Goal: Information Seeking & Learning: Learn about a topic

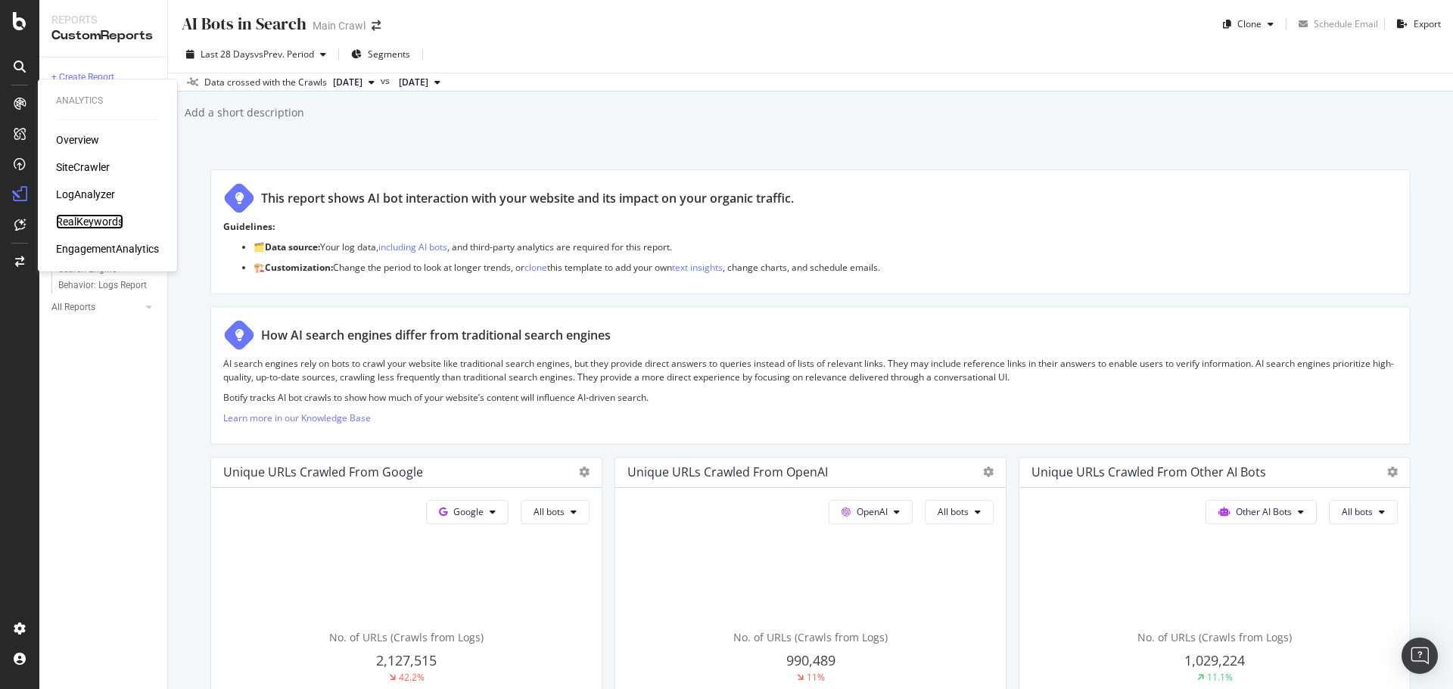
click at [88, 216] on div "RealKeywords" at bounding box center [89, 221] width 67 height 15
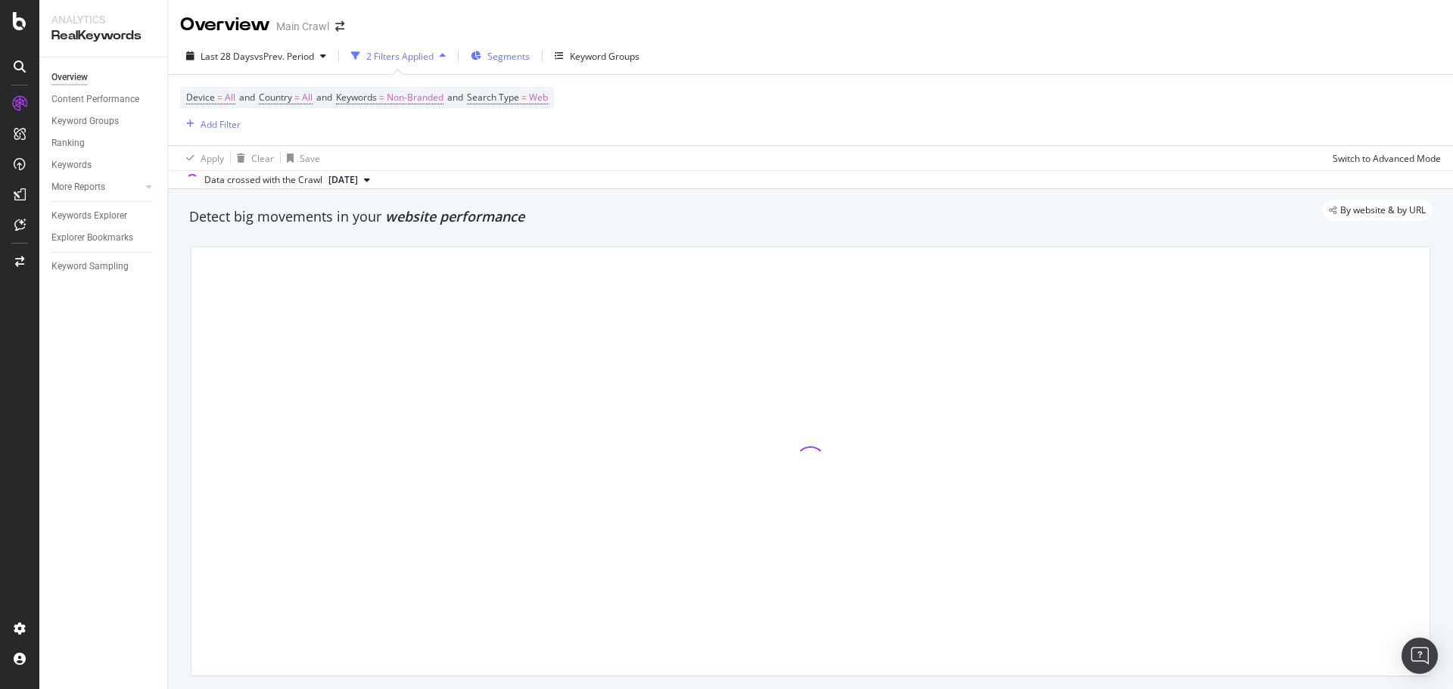
click at [519, 64] on div "Segments" at bounding box center [500, 56] width 59 height 23
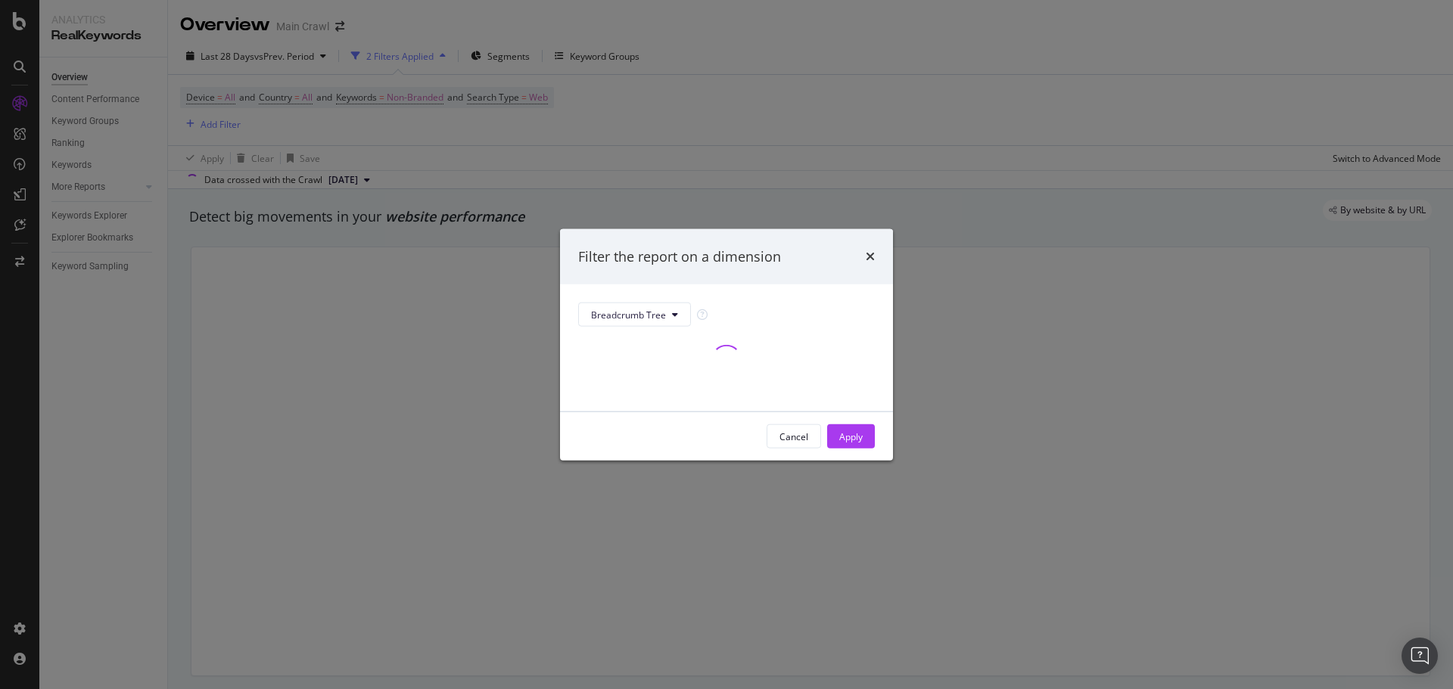
click at [763, 97] on div "Filter the report on a dimension Breadcrumb Tree Cancel Apply" at bounding box center [726, 344] width 1453 height 689
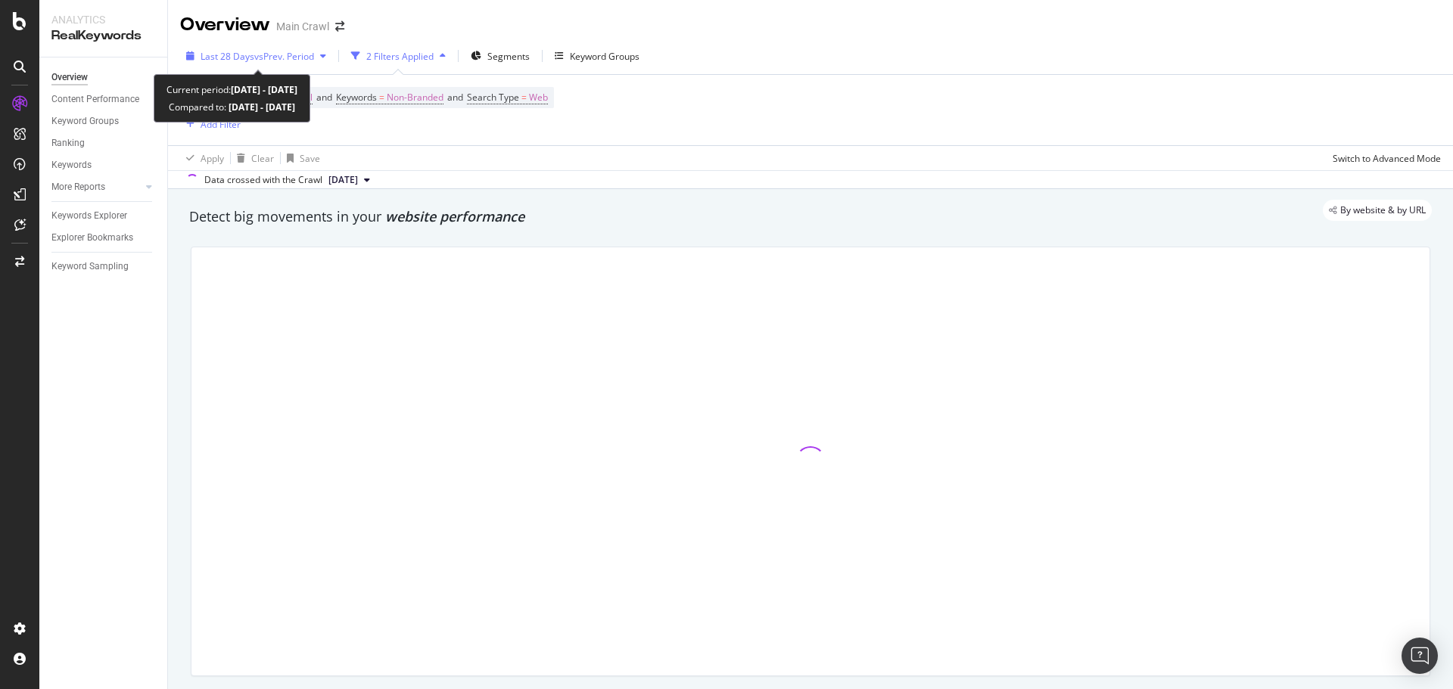
click at [254, 58] on span "vs Prev. Period" at bounding box center [284, 56] width 60 height 13
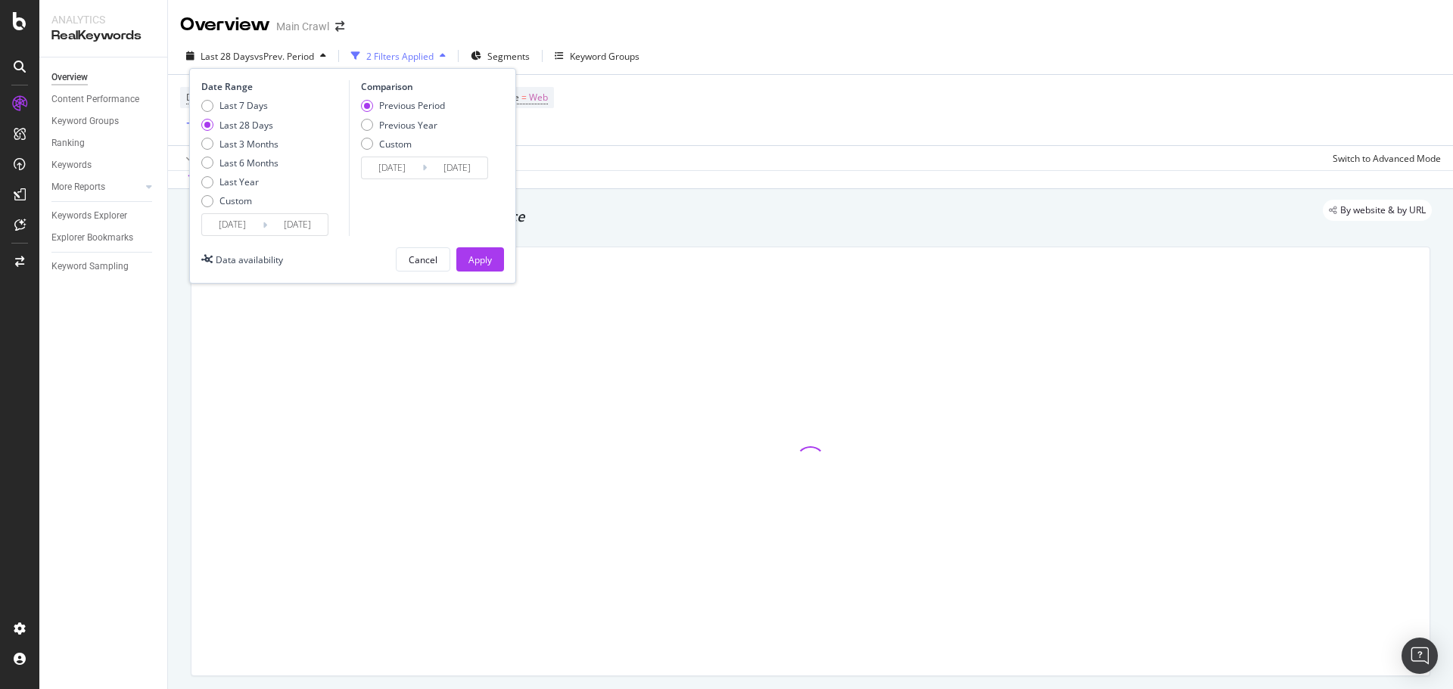
click at [232, 209] on div "Last 7 Days Last 28 Days Last 3 Months Last 6 Months Last Year Custom" at bounding box center [239, 156] width 77 height 114
click at [232, 203] on div "Custom" at bounding box center [235, 200] width 33 height 13
click at [232, 219] on input "2025/08/28" at bounding box center [232, 224] width 61 height 21
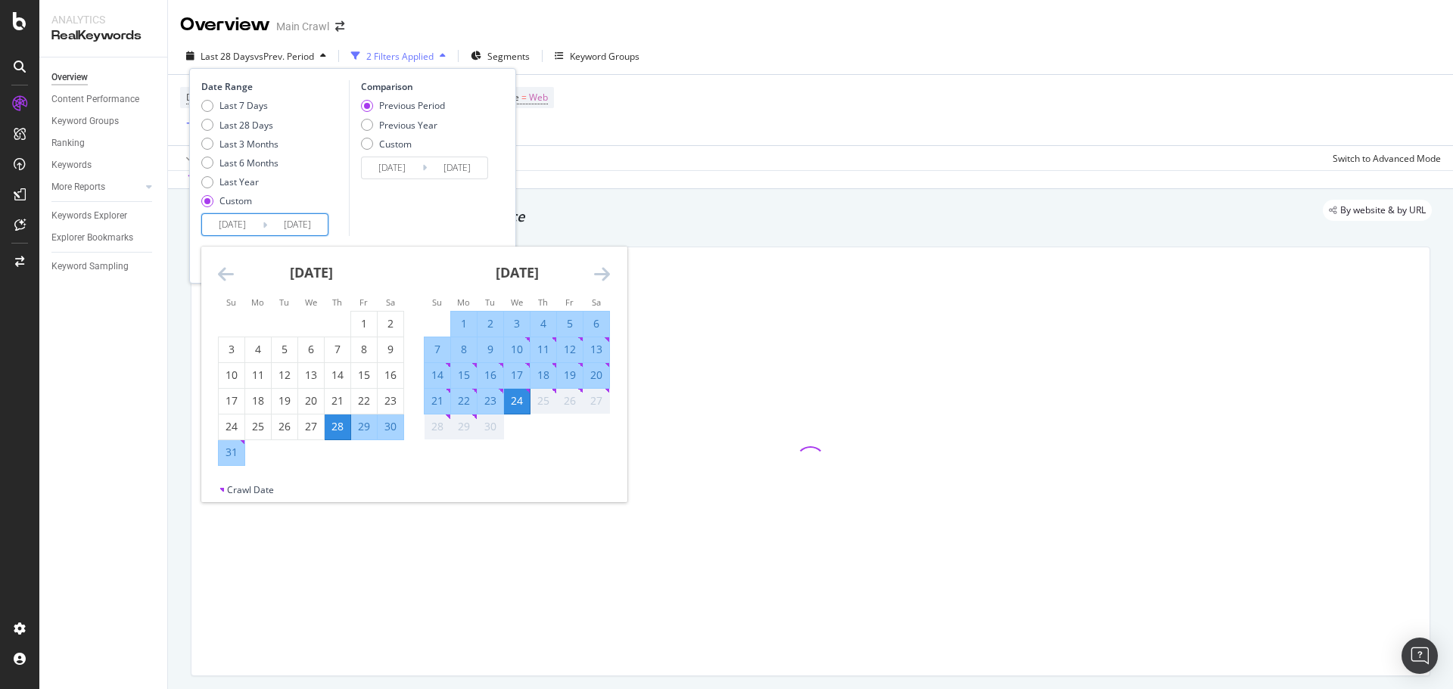
click at [228, 266] on icon "Move backward to switch to the previous month." at bounding box center [226, 274] width 16 height 18
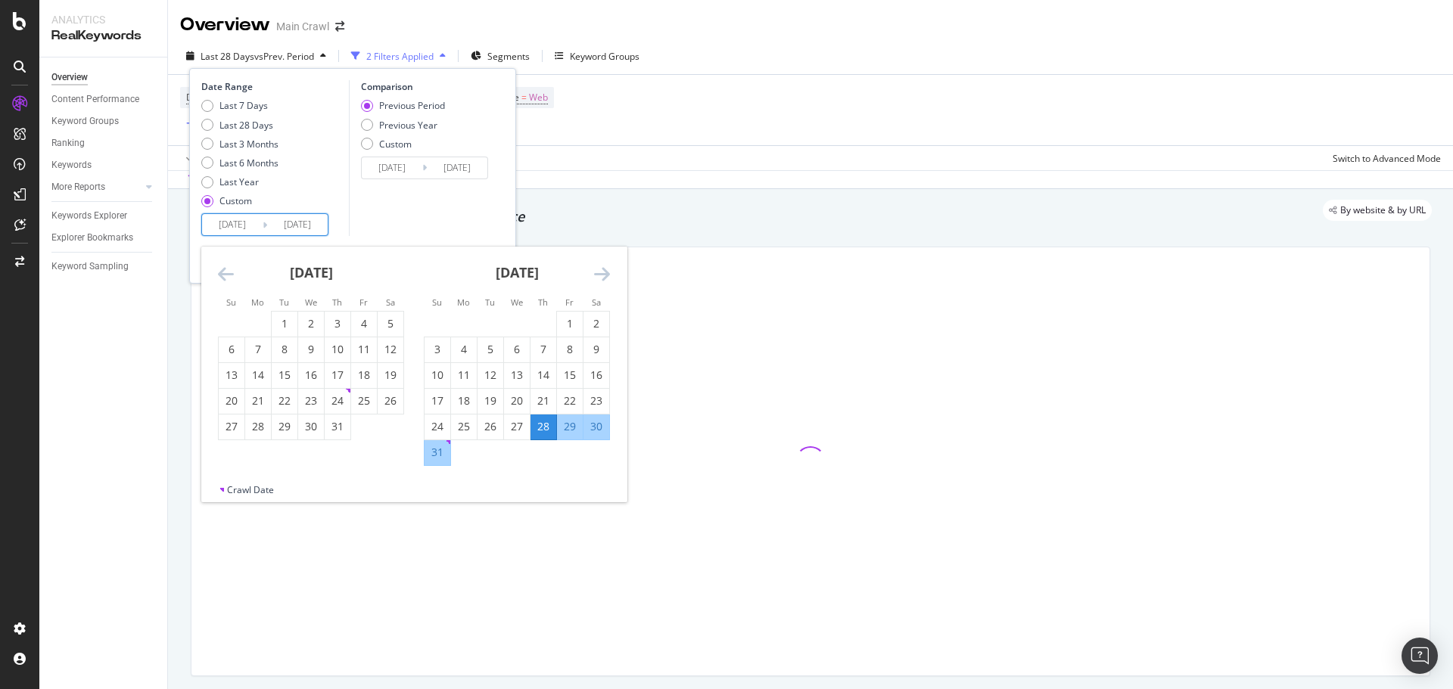
click at [225, 267] on icon "Move backward to switch to the previous month." at bounding box center [226, 274] width 16 height 18
click at [598, 277] on icon "Move forward to switch to the next month." at bounding box center [602, 274] width 16 height 18
click at [438, 323] on div "1" at bounding box center [437, 323] width 26 height 15
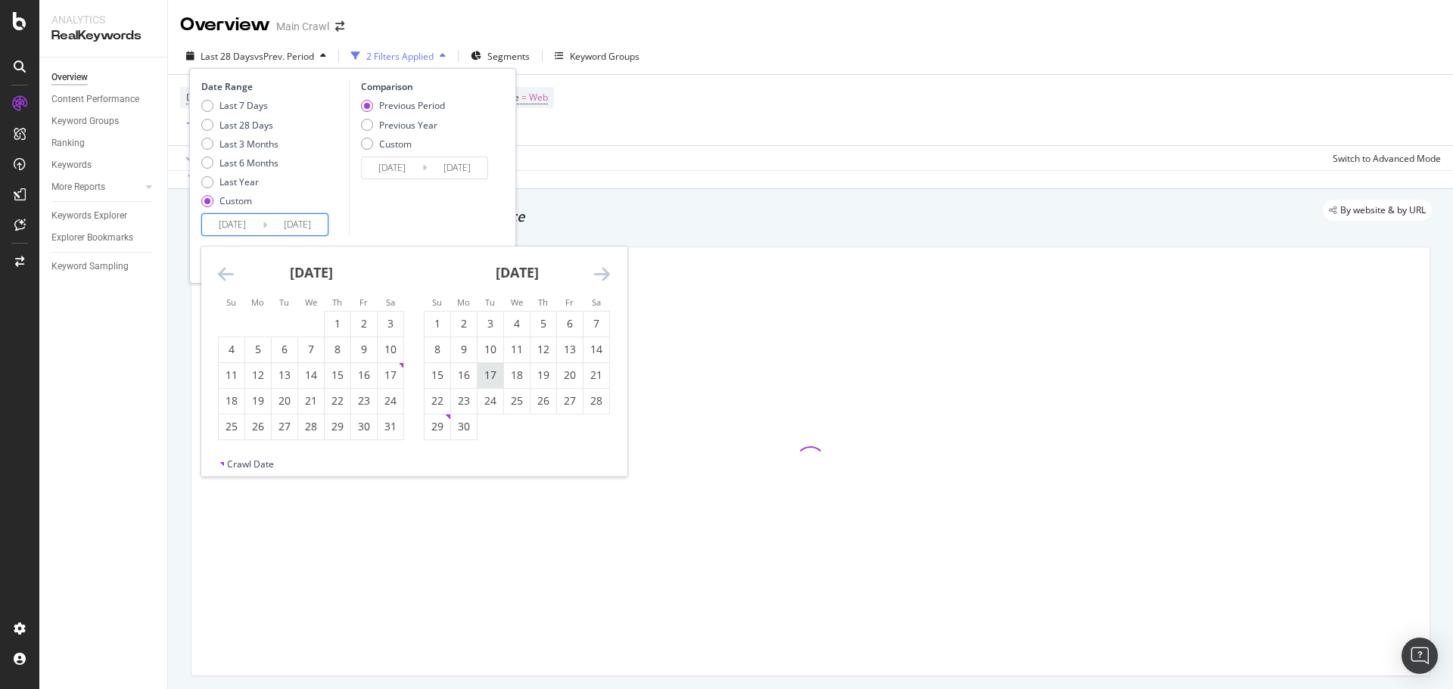
type input "2025/06/01"
type input "2025/02/05"
type input "2025/05/31"
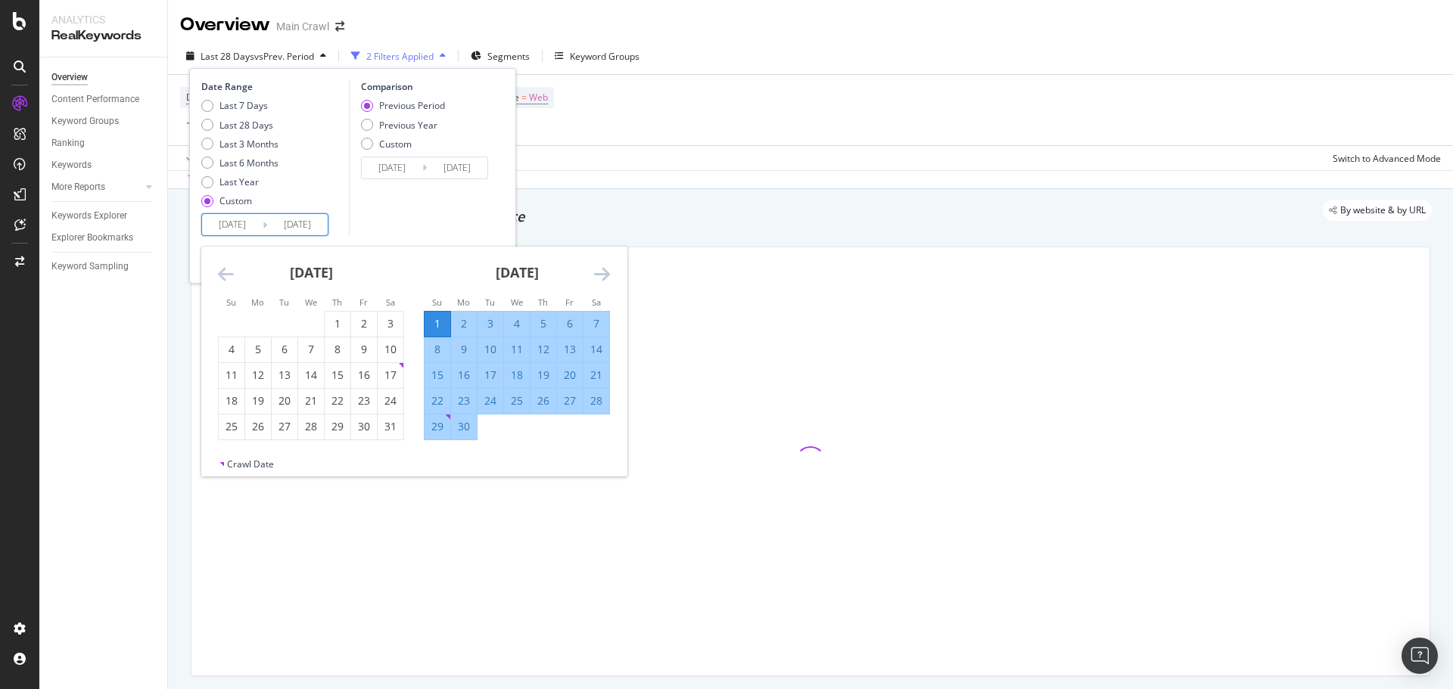
click at [467, 428] on div "30" at bounding box center [464, 426] width 26 height 15
type input "2025/06/30"
type input "2025/05/02"
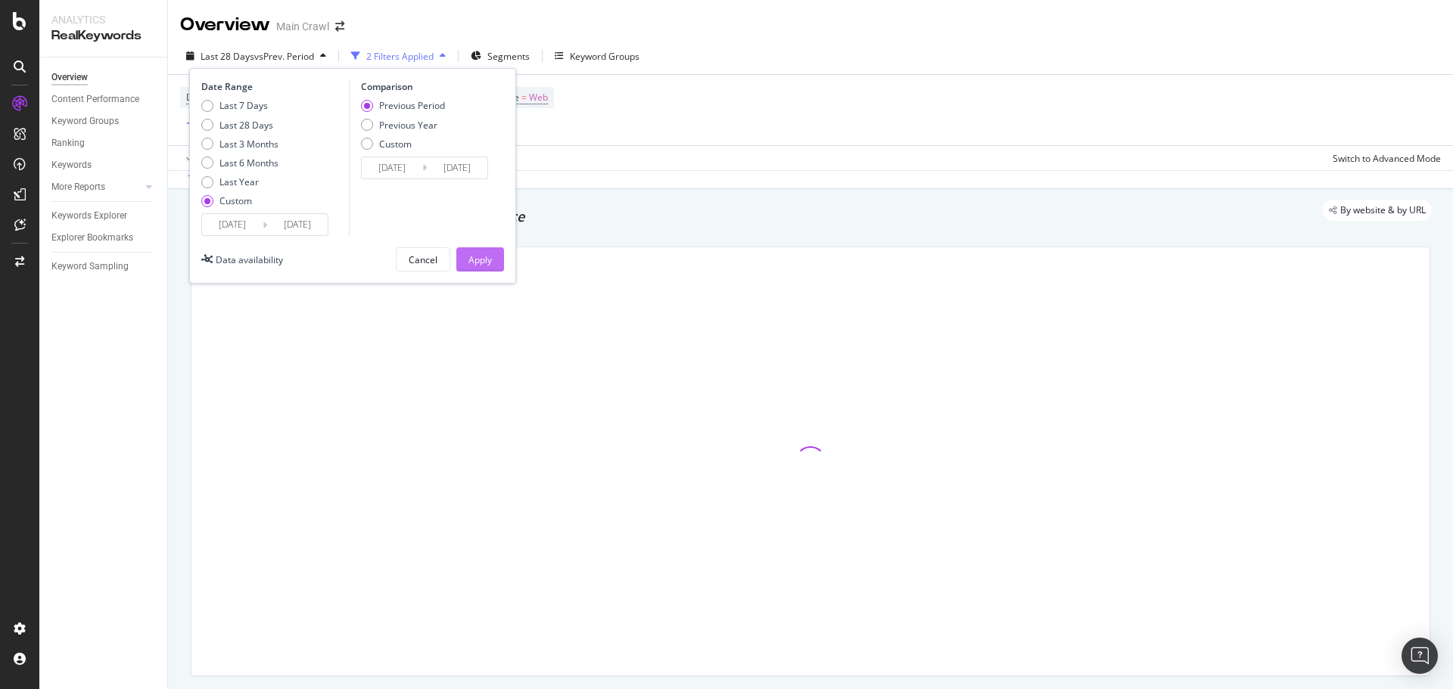
click at [478, 260] on div "Apply" at bounding box center [479, 259] width 23 height 13
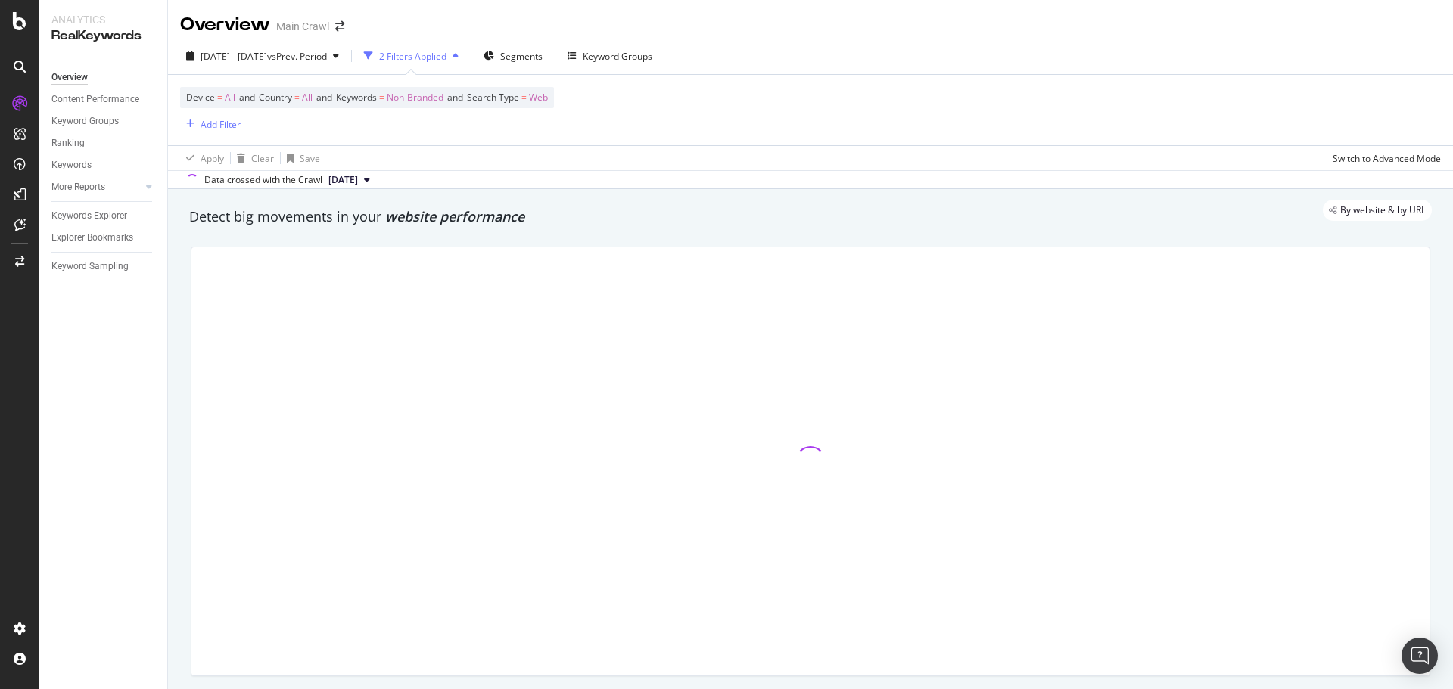
click at [658, 138] on div "Device = All and Country = All and Keywords = Non-Branded and Search Type = Web…" at bounding box center [810, 110] width 1261 height 70
drag, startPoint x: 1274, startPoint y: 121, endPoint x: 1348, endPoint y: 151, distance: 79.4
click at [1274, 122] on div "Device = All and Country = All and Keywords = Non-Branded and Search Type = Web…" at bounding box center [810, 110] width 1261 height 70
click at [1308, 157] on div "Apply Clear Save Switch to Advanced Mode" at bounding box center [810, 157] width 1285 height 25
click at [1261, 161] on div "Apply Clear Save Switch to Advanced Mode" at bounding box center [810, 157] width 1285 height 25
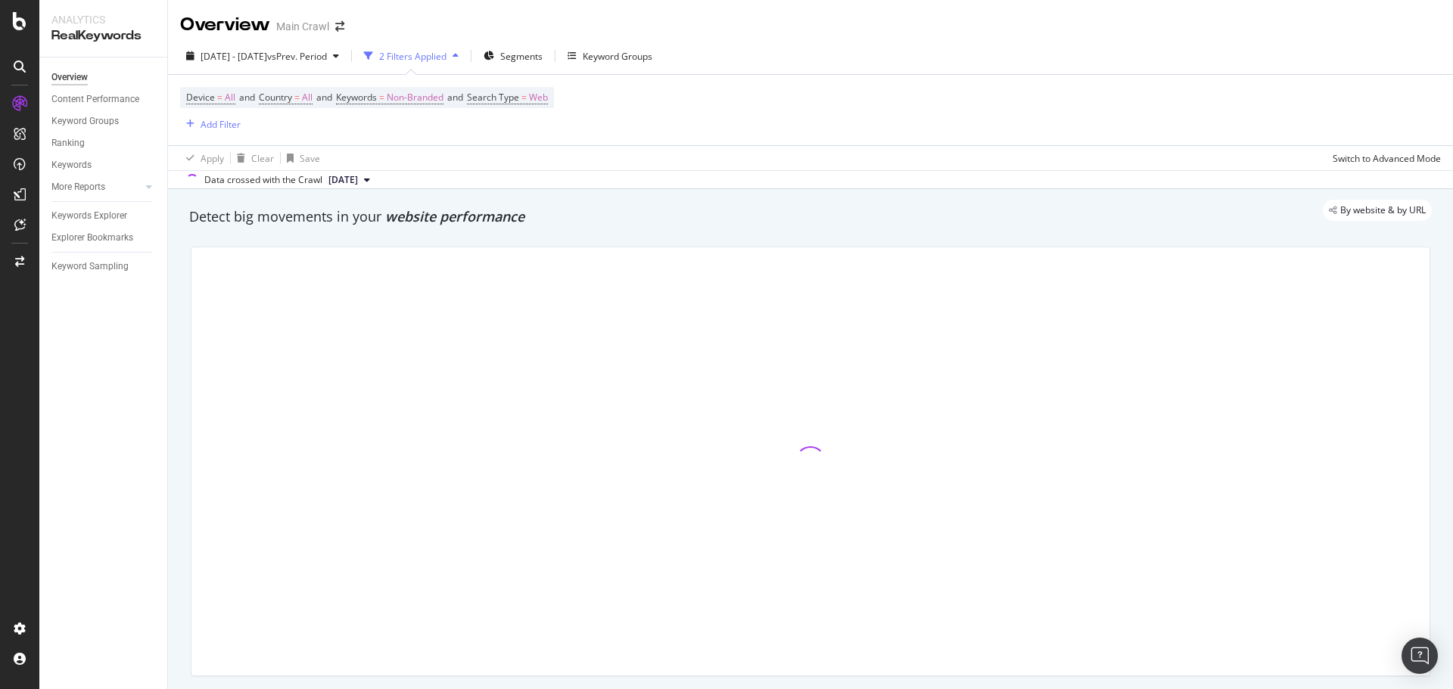
click at [1329, 117] on div "Device = All and Country = All and Keywords = Non-Branded and Search Type = Web…" at bounding box center [810, 110] width 1261 height 70
click at [714, 50] on div "2025 Jun. 1st - Jun. 30th vs Prev. Period 2 Filters Applied Segments Keyword Gr…" at bounding box center [810, 59] width 1285 height 30
click at [633, 20] on div "Overview Main Crawl" at bounding box center [810, 19] width 1285 height 38
click at [222, 127] on div "Add Filter" at bounding box center [221, 124] width 40 height 13
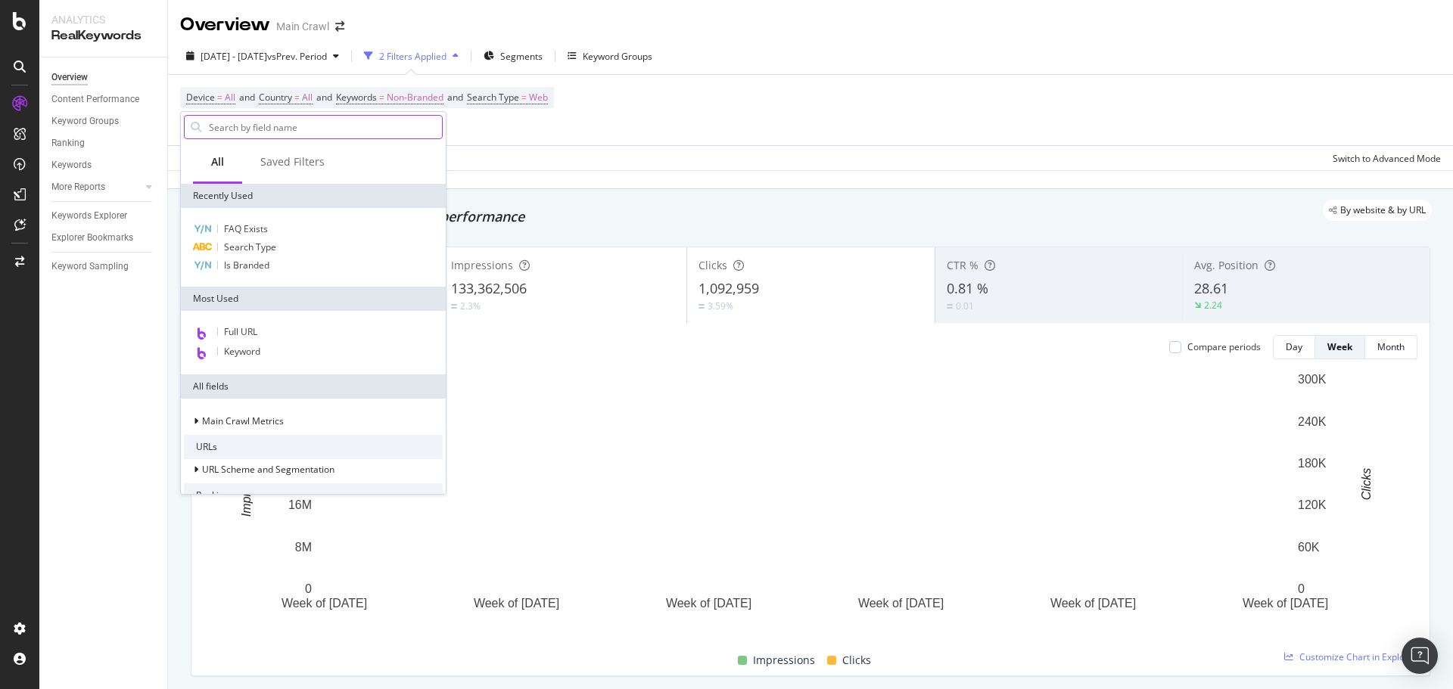
click at [266, 129] on input "text" at bounding box center [324, 127] width 235 height 23
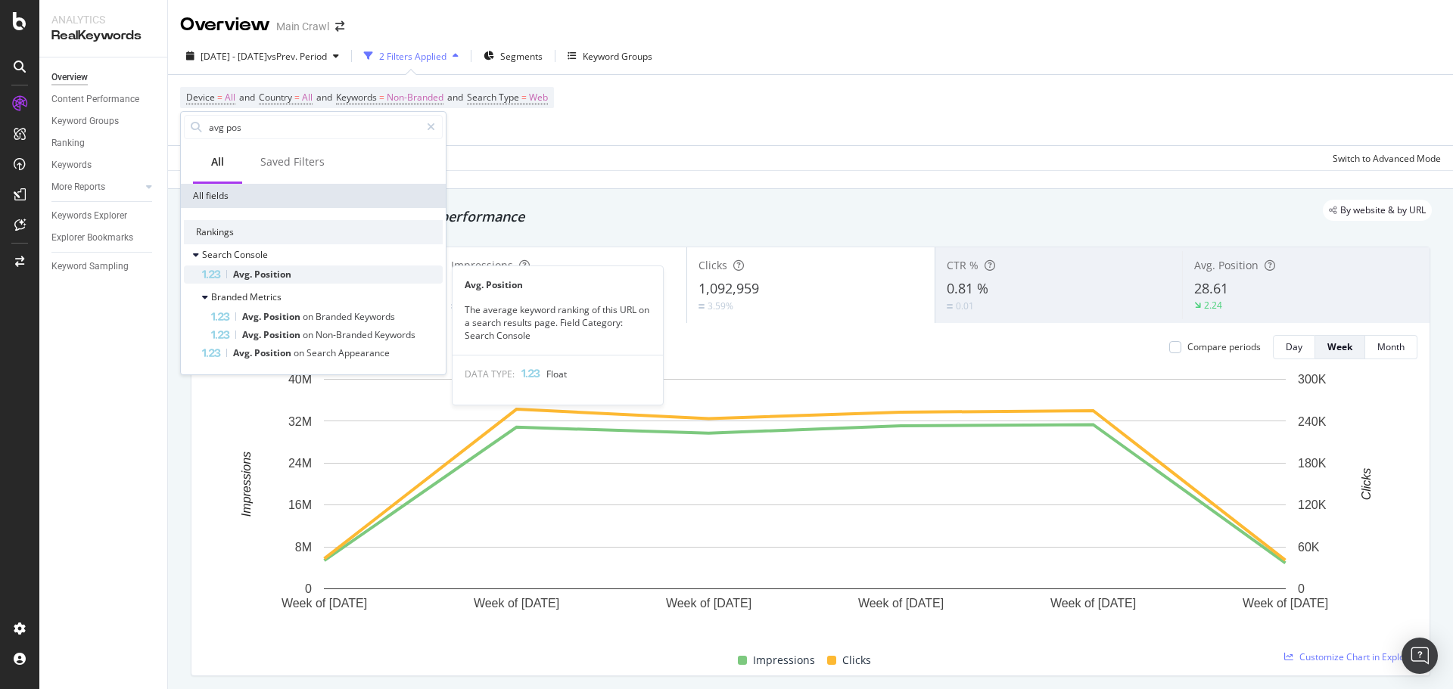
type input "avg pos"
click at [241, 267] on div "Avg. Position" at bounding box center [322, 275] width 241 height 18
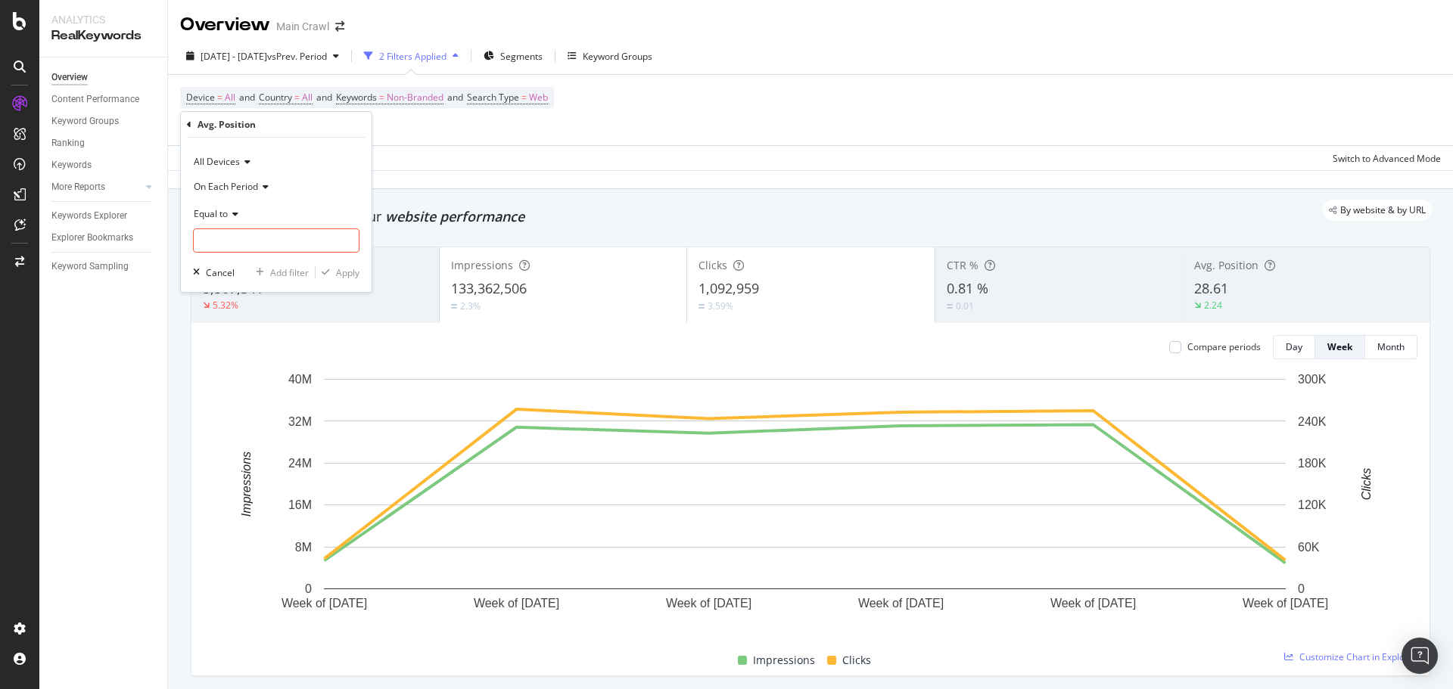
click at [231, 211] on icon at bounding box center [233, 214] width 11 height 9
click at [219, 369] on div "Between" at bounding box center [278, 363] width 162 height 20
drag, startPoint x: 234, startPoint y: 244, endPoint x: 181, endPoint y: 249, distance: 53.2
click at [181, 249] on div "All Devices On Each Period Between 0 and 1 Cancel Add filter Apply" at bounding box center [276, 236] width 191 height 197
type input "1"
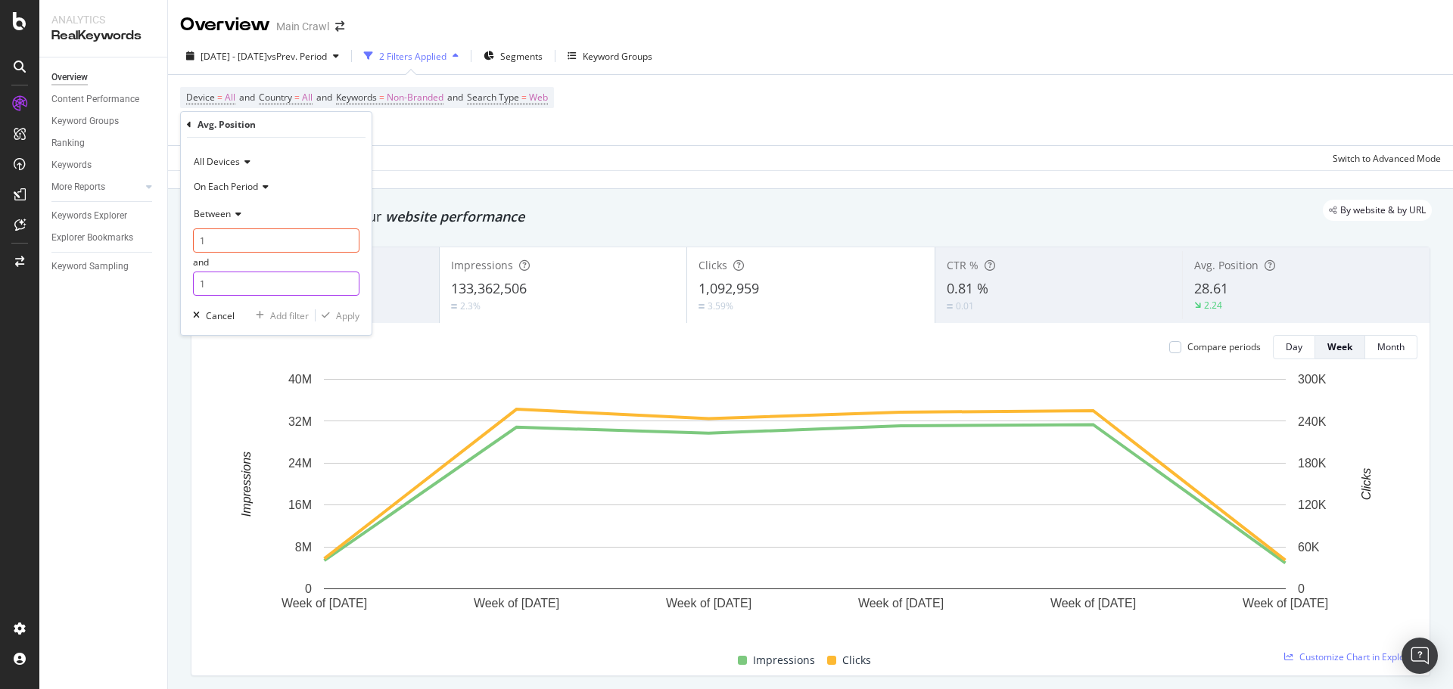
drag, startPoint x: 225, startPoint y: 283, endPoint x: 189, endPoint y: 293, distance: 37.6
click at [189, 293] on div "All Devices On Each Period Between 1 and 1 Cancel Add filter Apply" at bounding box center [276, 236] width 191 height 197
type input "4"
click at [341, 314] on div "Apply" at bounding box center [347, 315] width 23 height 13
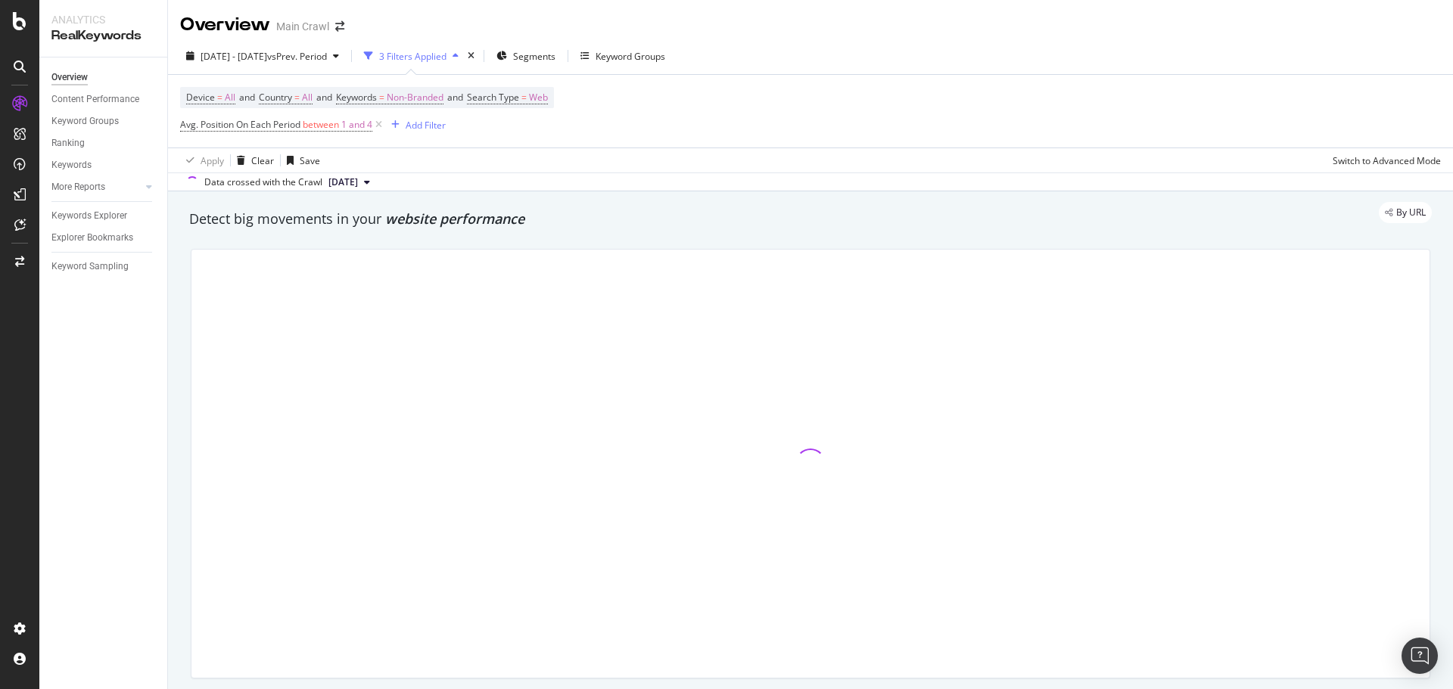
click at [831, 135] on div "Device = All and Country = All and Keywords = Non-Branded and Search Type = Web…" at bounding box center [810, 111] width 1261 height 73
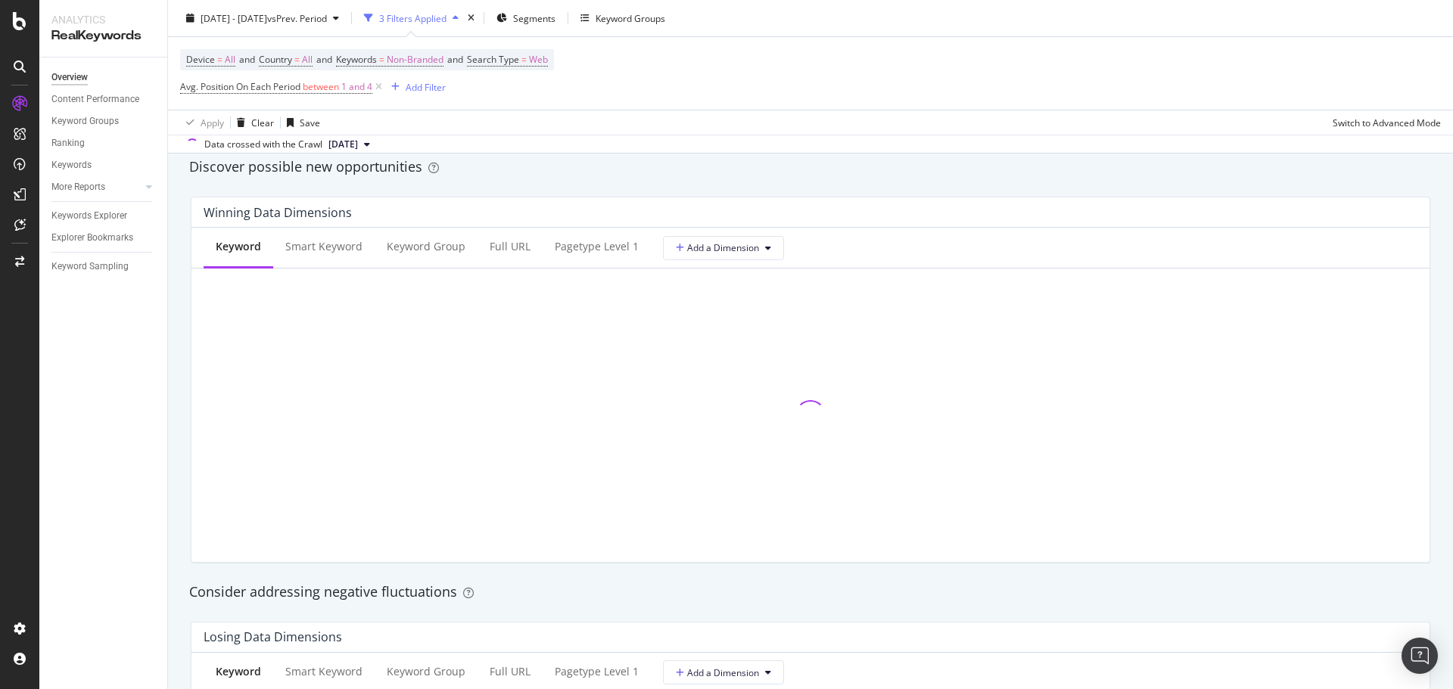
scroll to position [1211, 0]
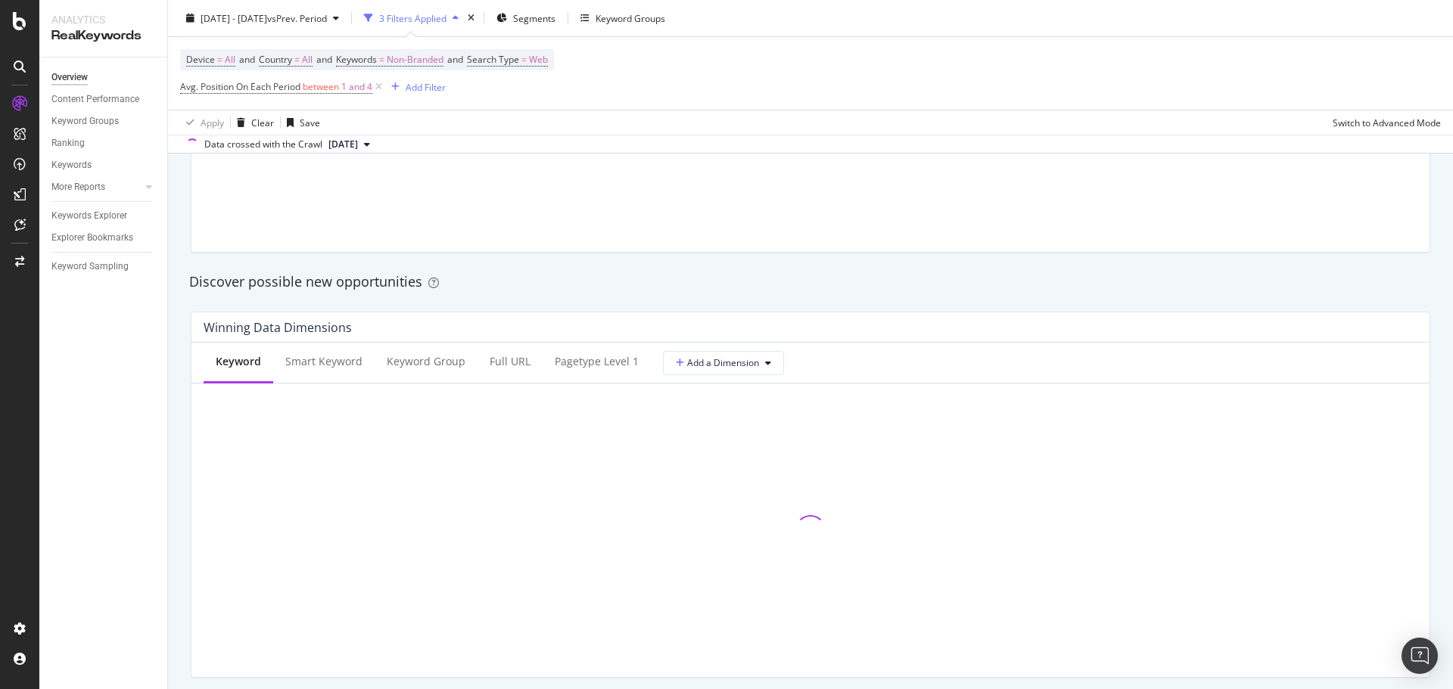
click at [166, 353] on div "Overview Content Performance Keyword Groups Ranking Keywords More Reports Count…" at bounding box center [103, 374] width 128 height 632
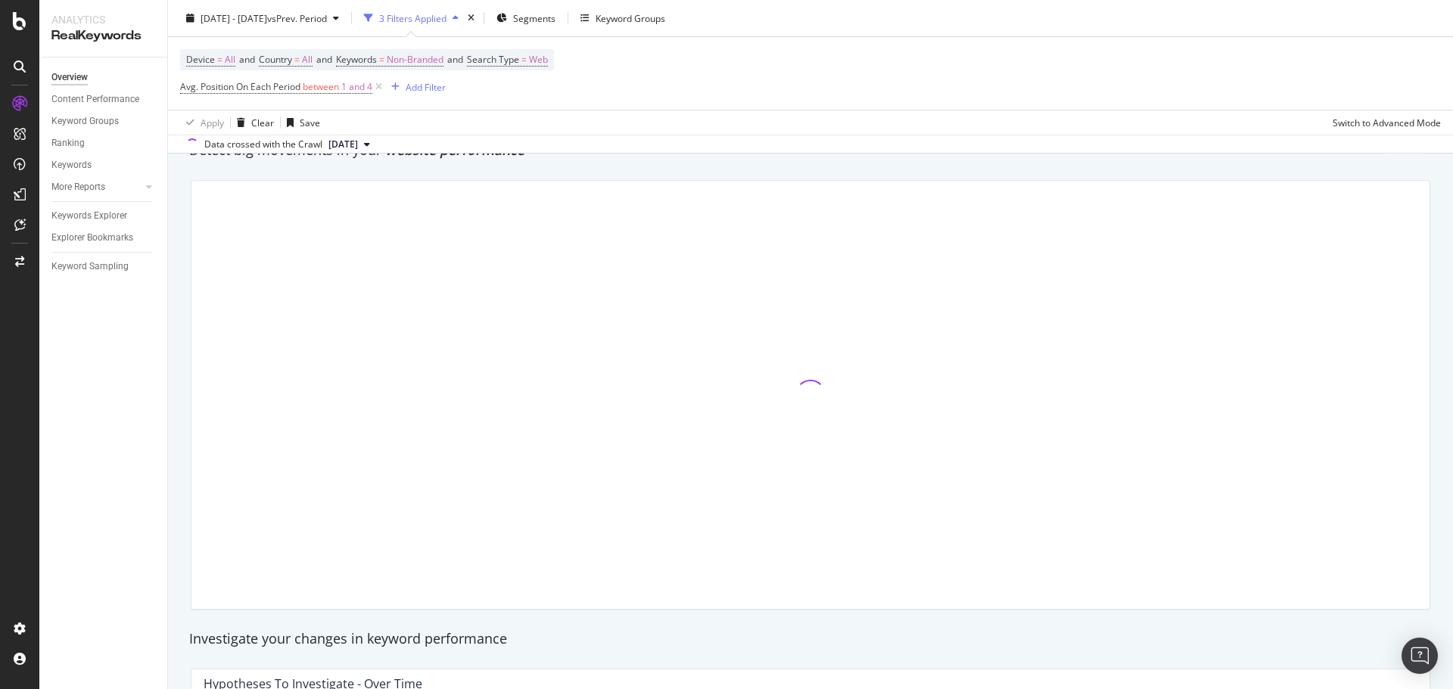
scroll to position [0, 0]
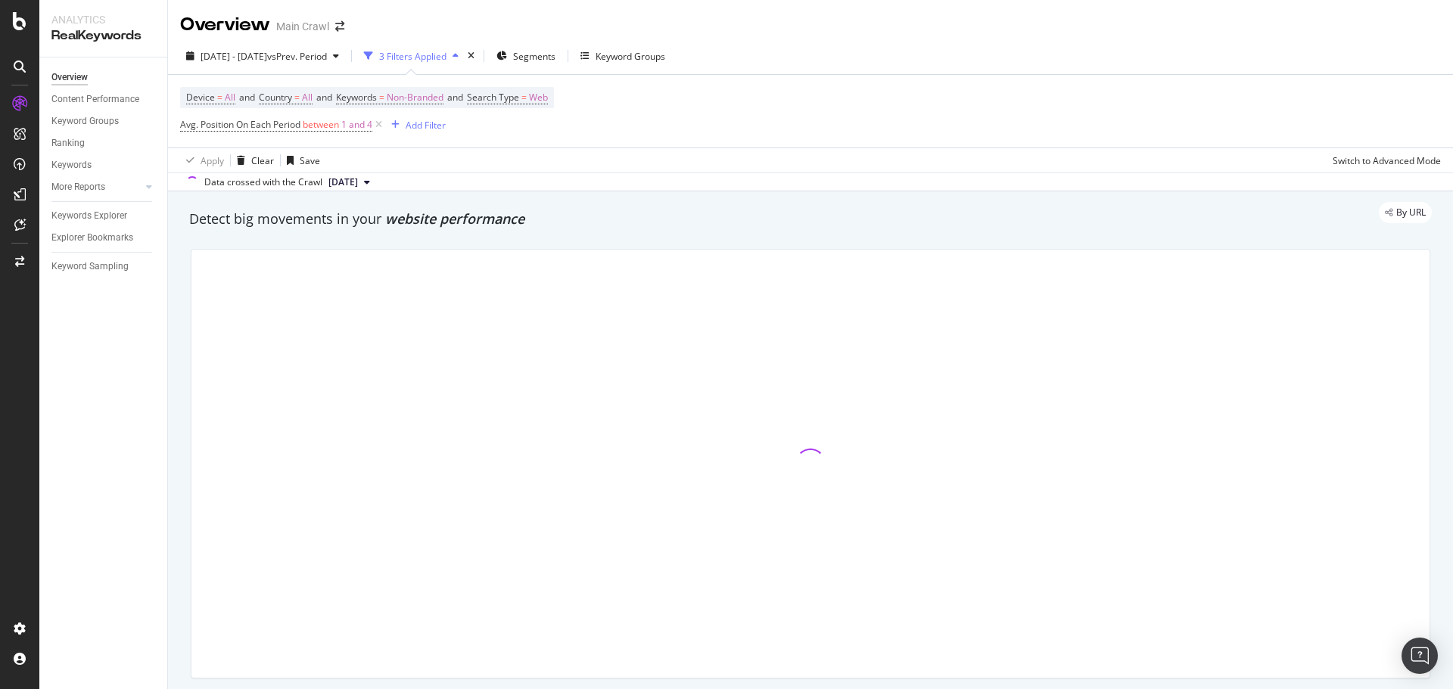
click at [749, 119] on div "Device = All and Country = All and Keywords = Non-Branded and Search Type = Web…" at bounding box center [810, 111] width 1261 height 73
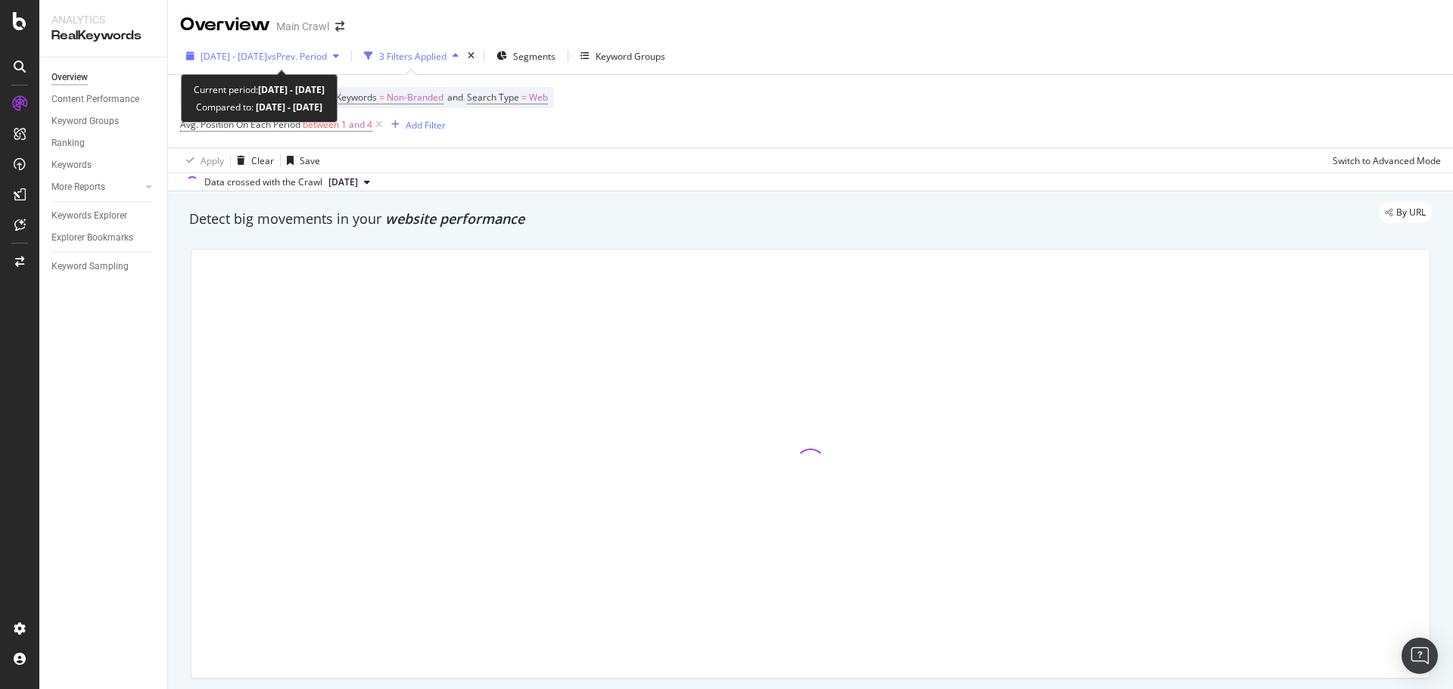
click at [269, 63] on div "2025 Jun. 1st - Jun. 30th vs Prev. Period" at bounding box center [262, 56] width 165 height 23
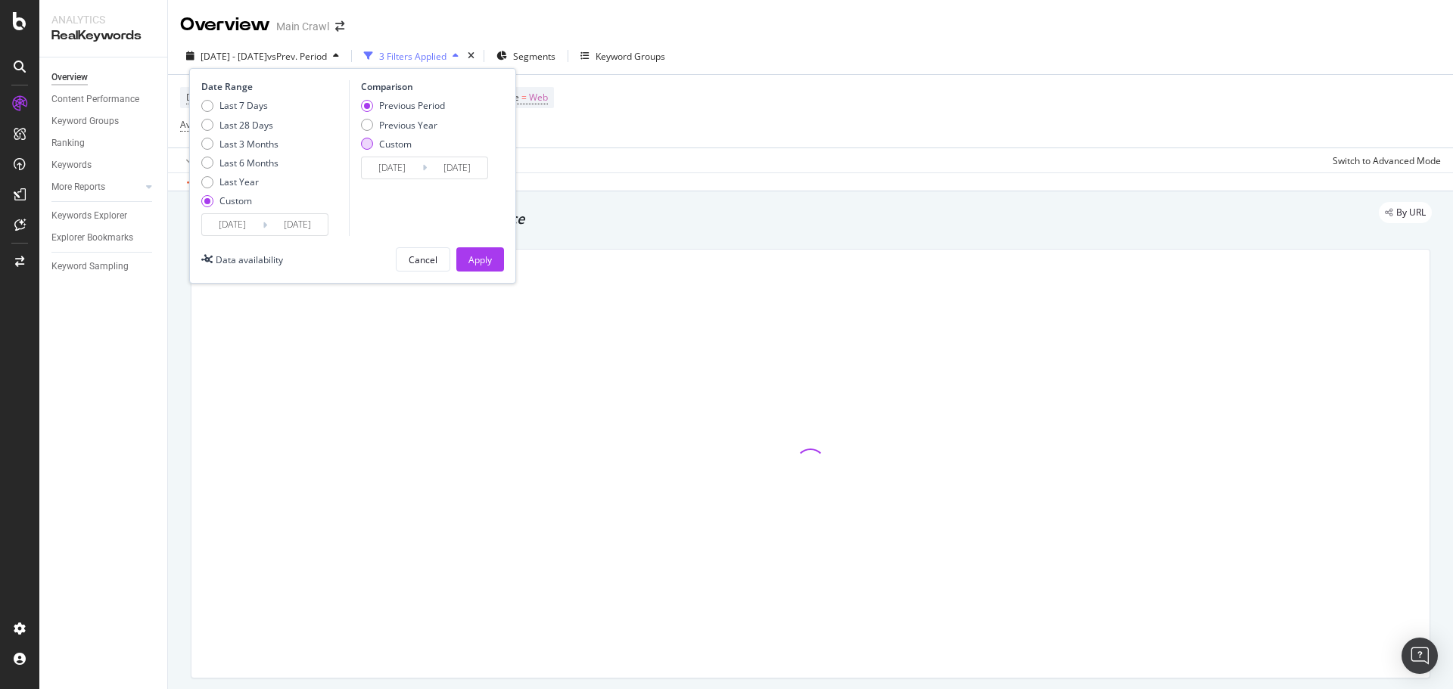
click at [386, 142] on div "Custom" at bounding box center [395, 144] width 33 height 13
click at [397, 162] on input "2025/05/02" at bounding box center [392, 167] width 61 height 21
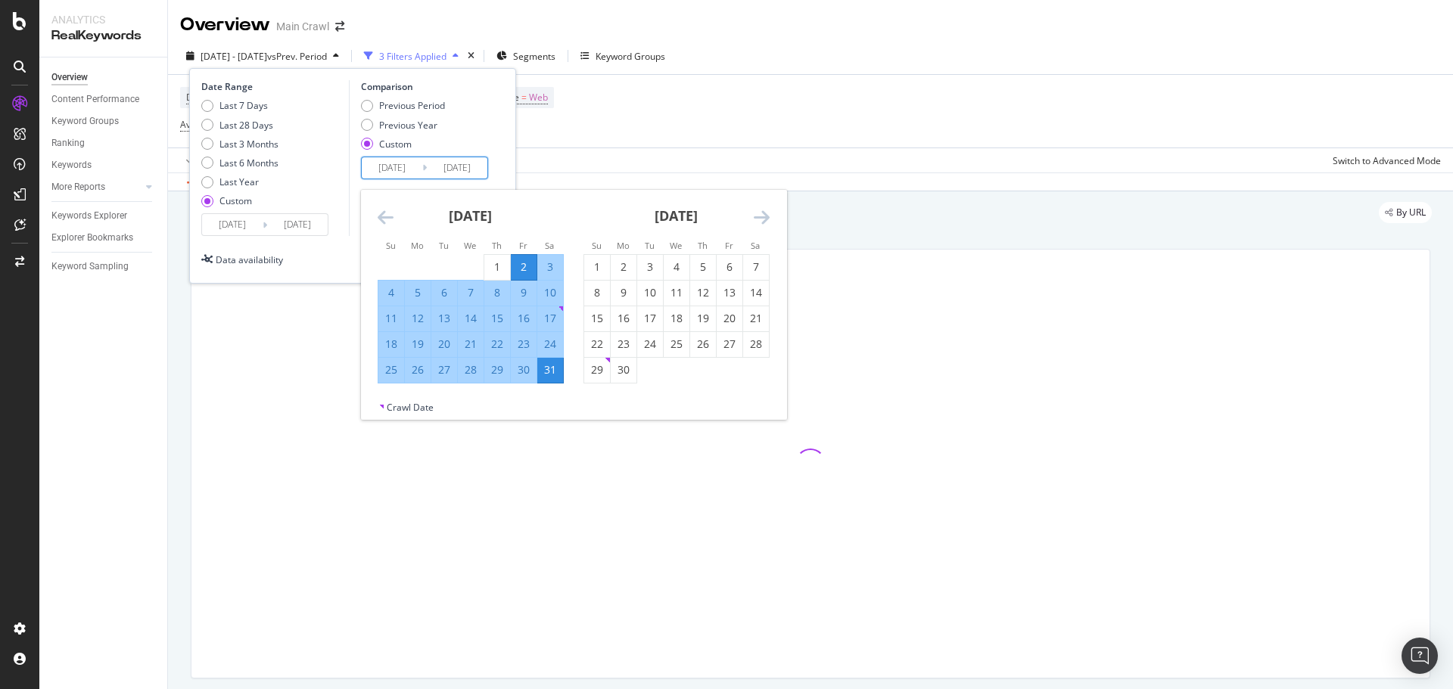
click at [758, 217] on icon "Move forward to switch to the next month." at bounding box center [762, 217] width 16 height 18
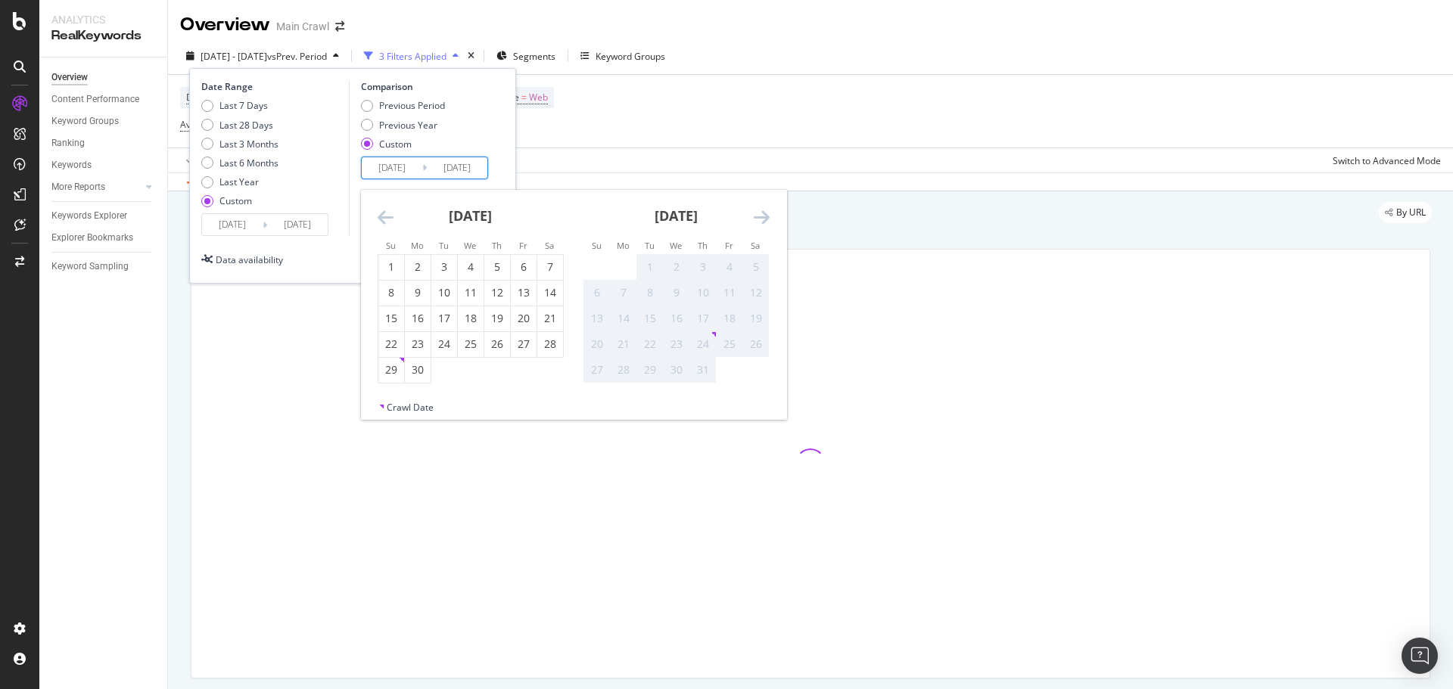
click at [489, 132] on div "Previous Period Previous Year Custom" at bounding box center [427, 127] width 132 height 57
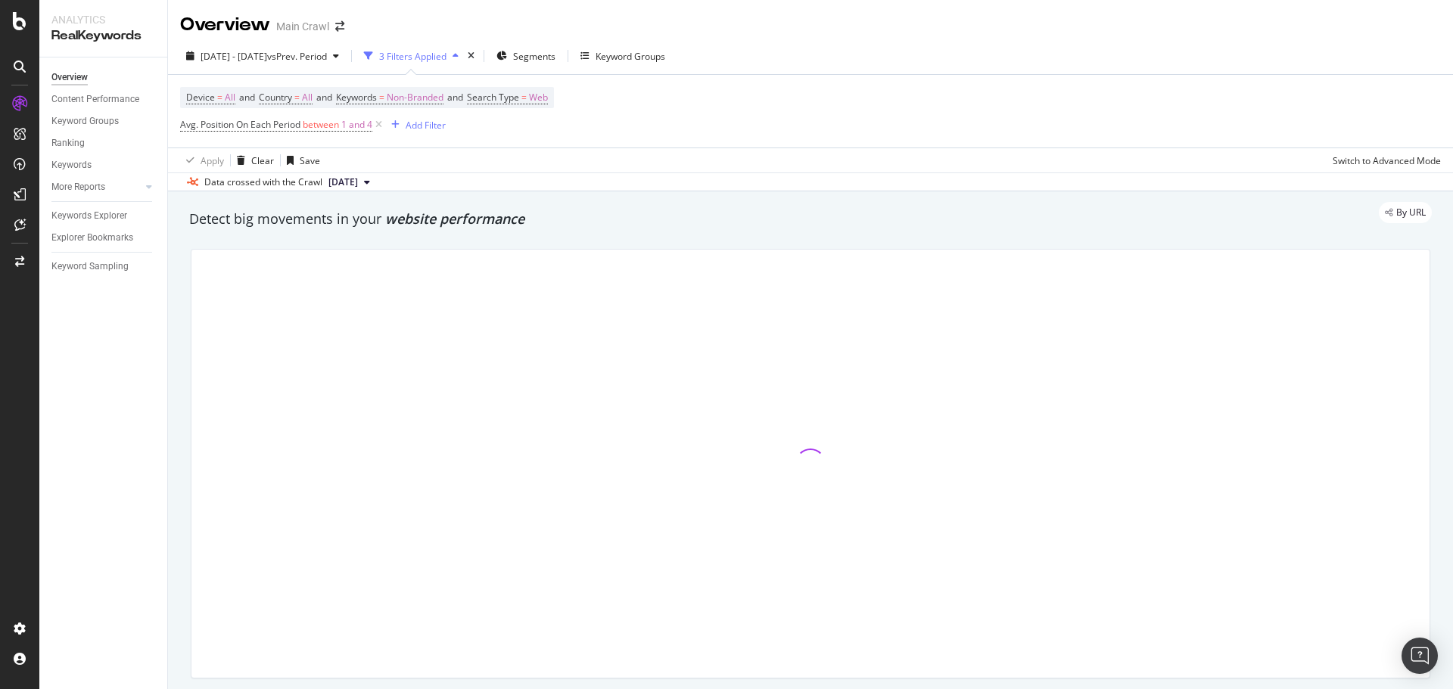
click at [756, 118] on div "Device = All and Country = All and Keywords = Non-Branded and Search Type = Web…" at bounding box center [810, 111] width 1261 height 73
click at [576, 210] on div "By URL" at bounding box center [803, 212] width 1258 height 21
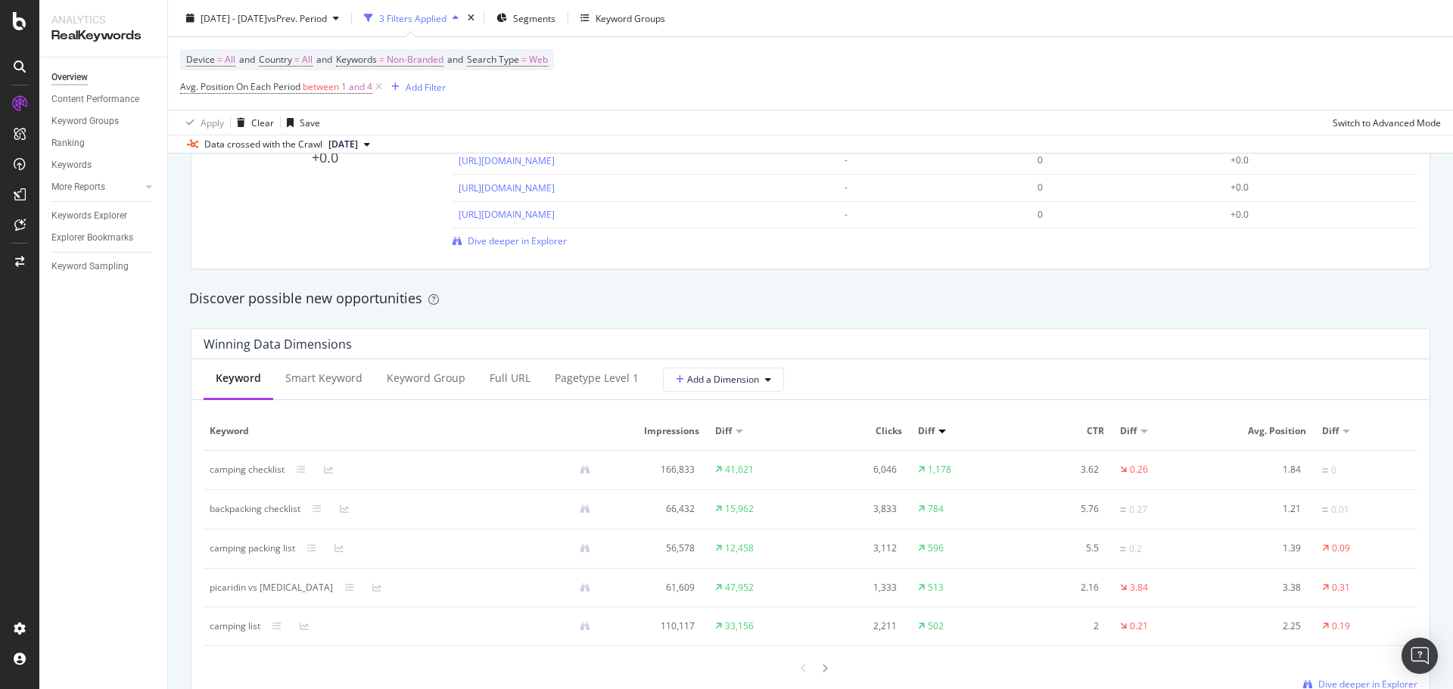
scroll to position [1211, 0]
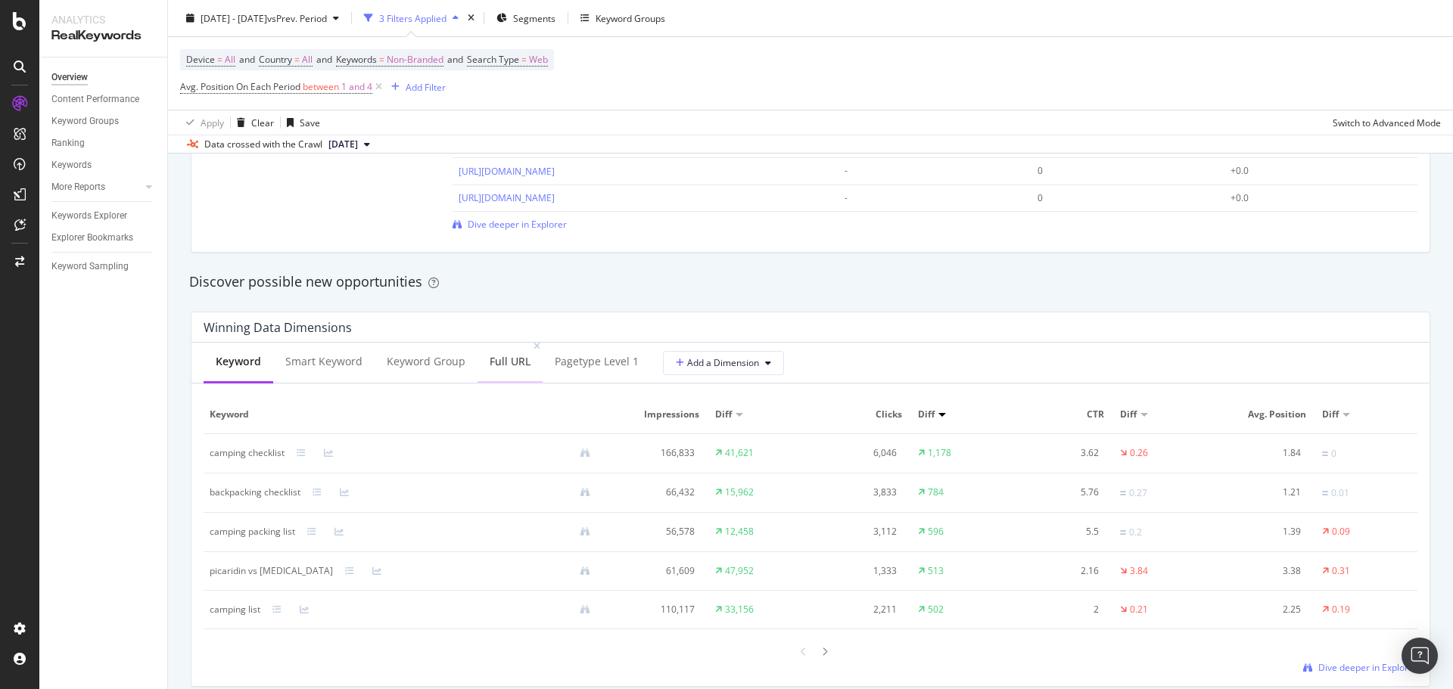
click at [490, 368] on div "Full URL" at bounding box center [510, 361] width 41 height 15
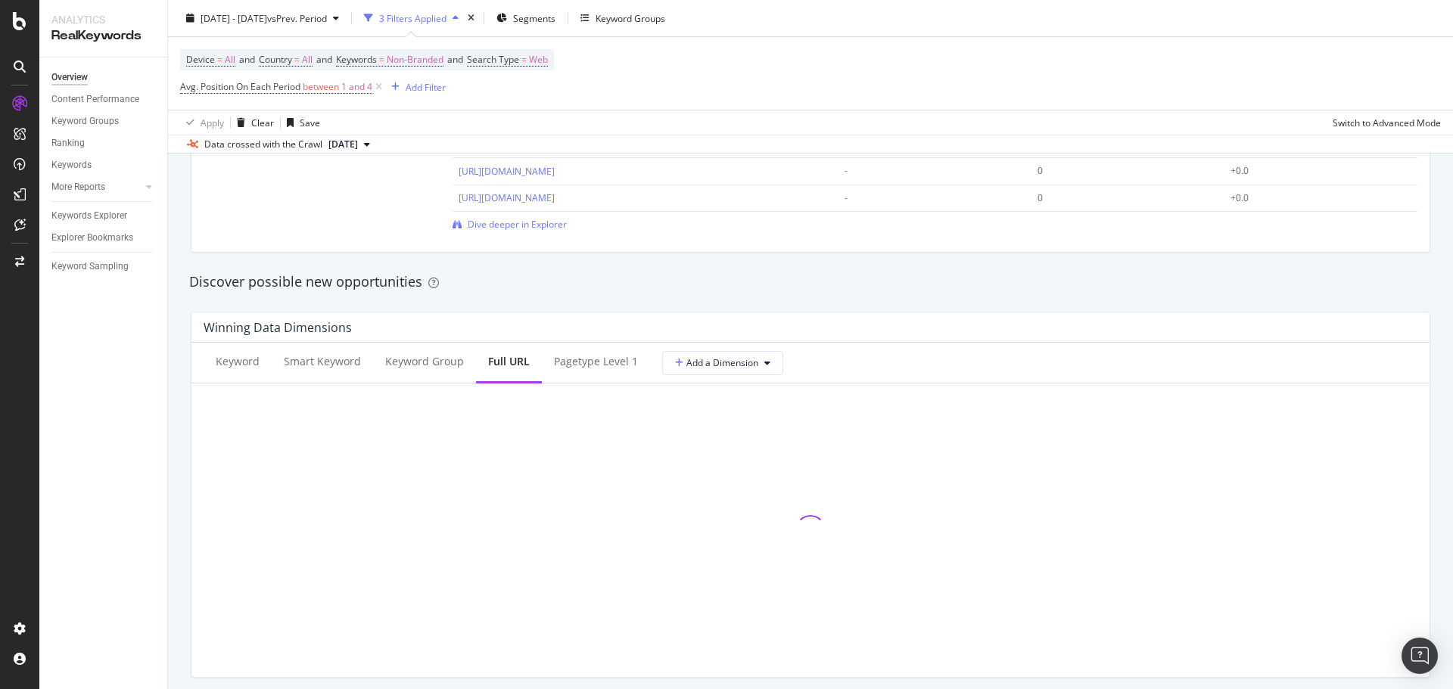
click at [166, 371] on div "Overview Content Performance Keyword Groups Ranking Keywords More Reports Count…" at bounding box center [103, 374] width 128 height 632
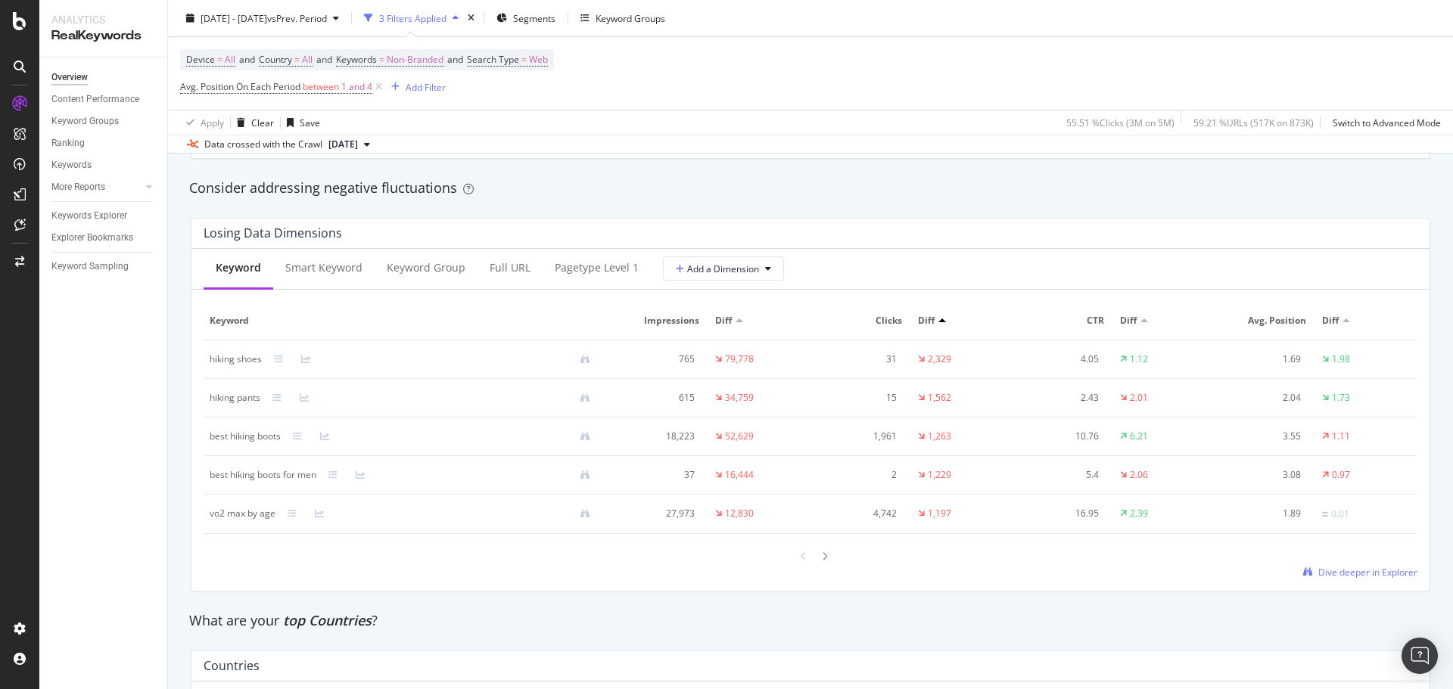
scroll to position [1650, 0]
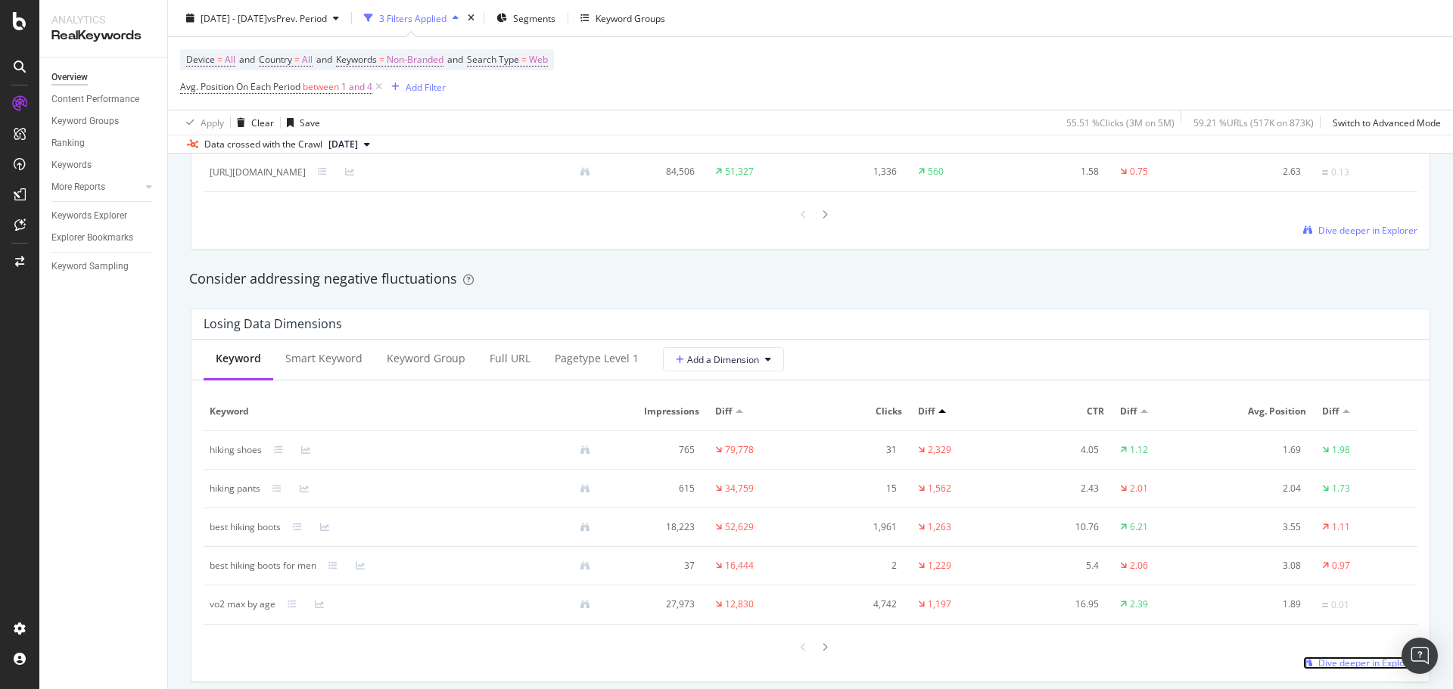
click at [1333, 666] on span "Dive deeper in Explorer" at bounding box center [1367, 663] width 99 height 13
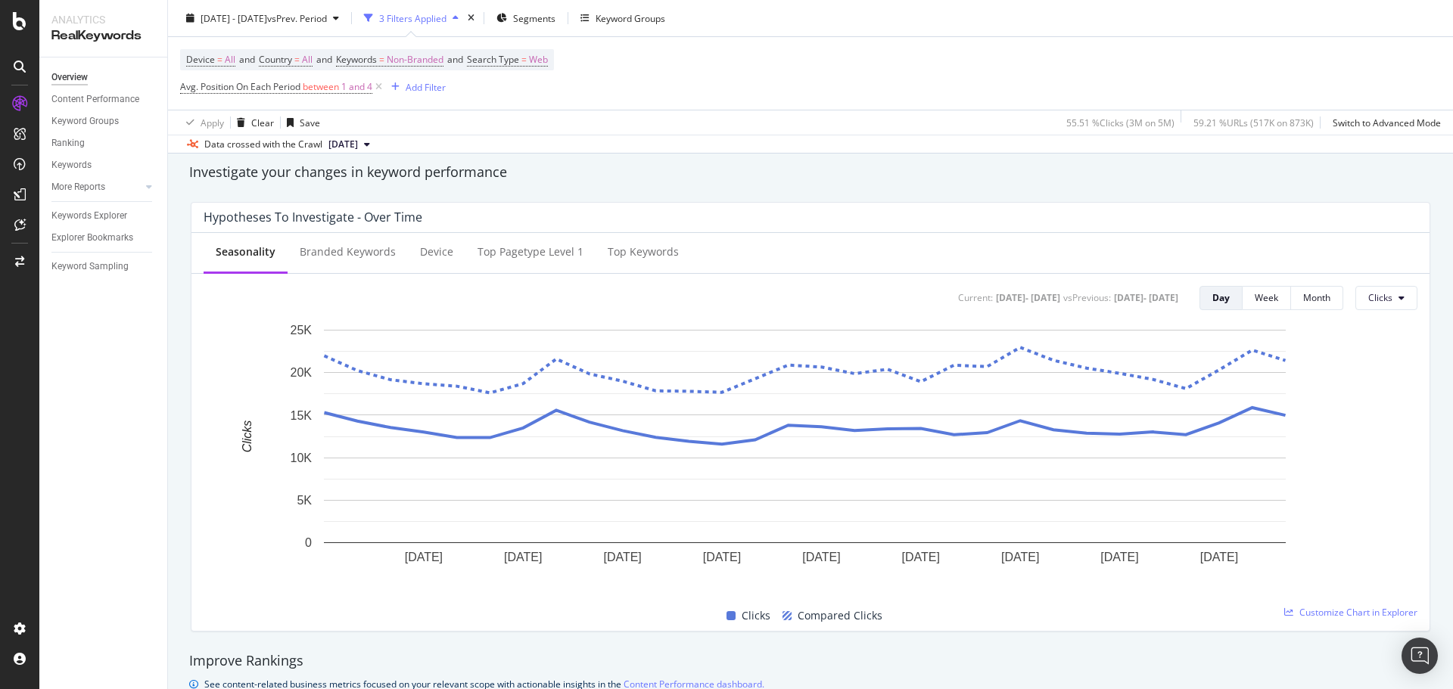
scroll to position [515, 0]
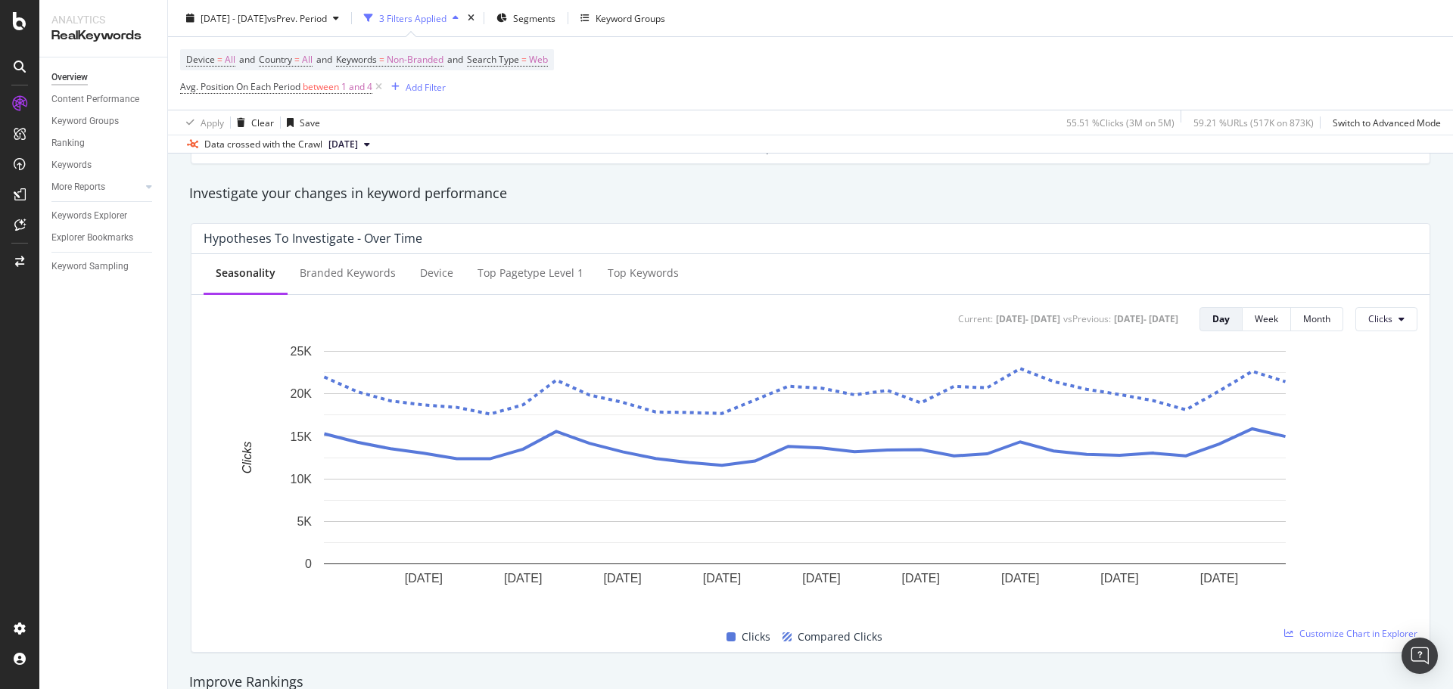
click at [703, 218] on div "Hypotheses to Investigate - Over Time Seasonality Branded Keywords Device Top p…" at bounding box center [811, 438] width 1258 height 454
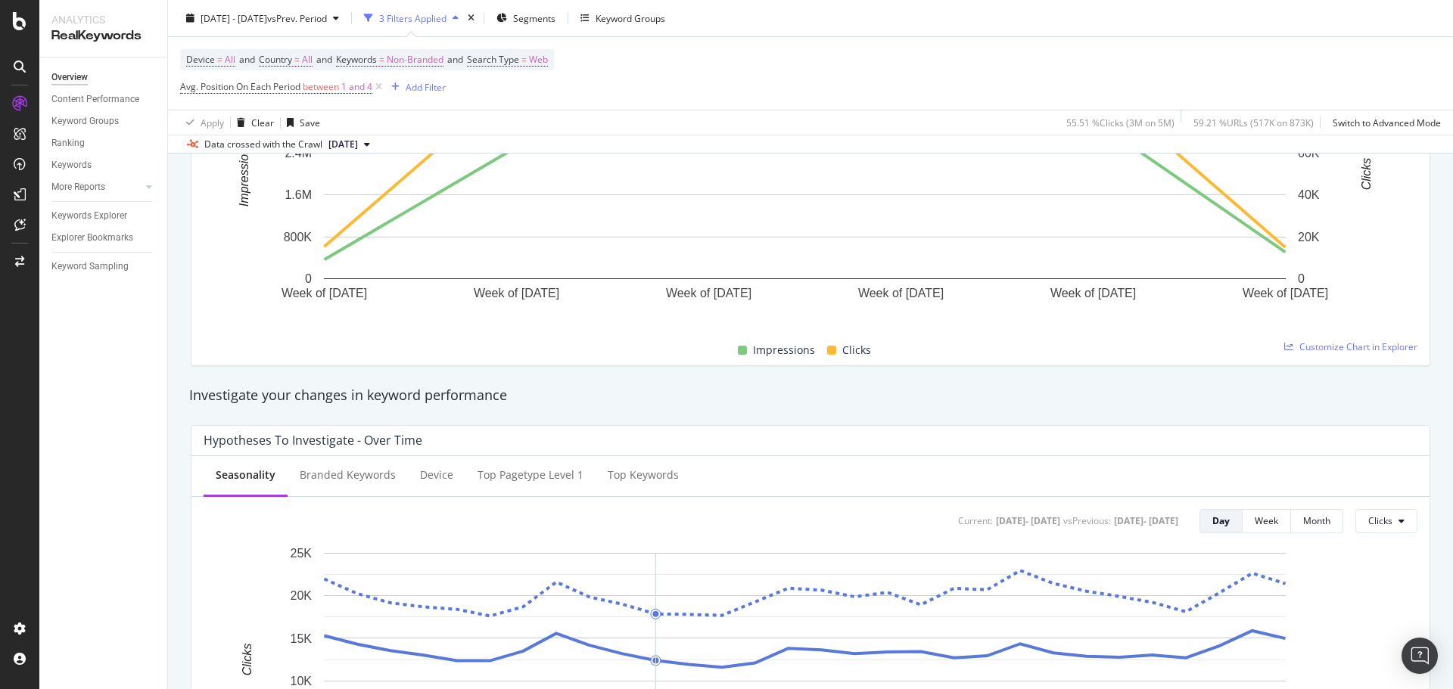
scroll to position [136, 0]
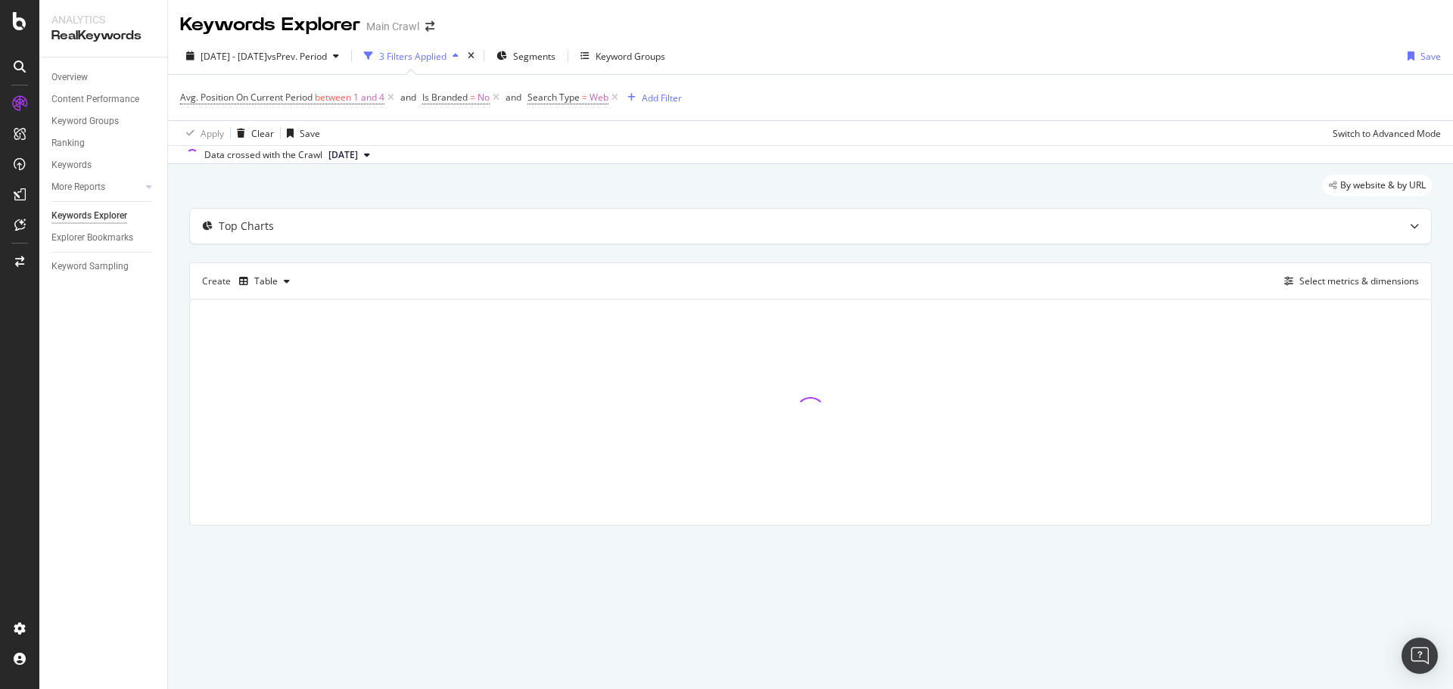
click at [1423, 14] on div "Keywords Explorer Main Crawl" at bounding box center [810, 19] width 1285 height 38
click at [1370, 52] on div "[DATE] - [DATE] vs Prev. Period 3 Filters Applied Segments Keyword Groups Save" at bounding box center [810, 59] width 1285 height 30
click at [1405, 91] on div "Avg. Position On Current Period between 1 and 4 and Is Branded = No and Search …" at bounding box center [810, 97] width 1261 height 45
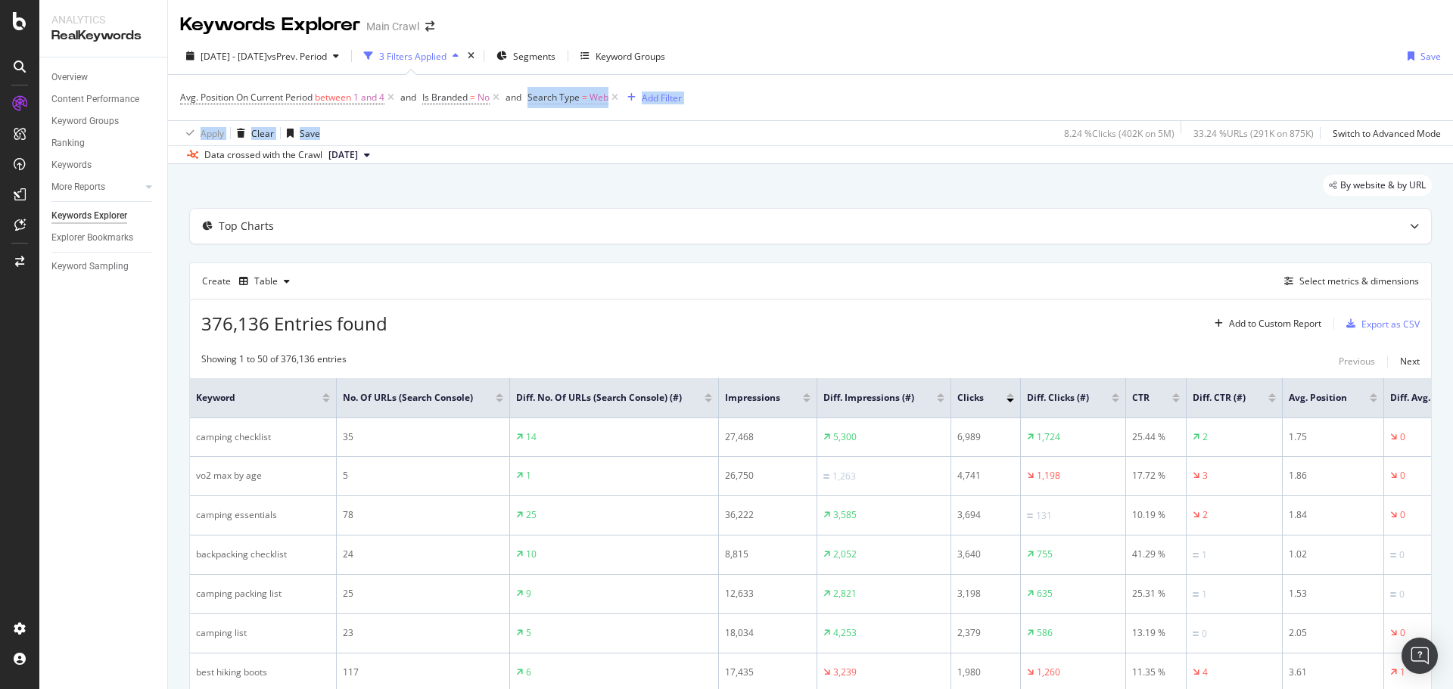
click at [493, 120] on div "Avg. Position On Current Period between 1 and 4 and Is Branded = No and Search …" at bounding box center [810, 110] width 1261 height 70
click at [487, 116] on div "Avg. Position On Current Period between 1 and 4 and Is Branded = No and Search …" at bounding box center [810, 97] width 1261 height 45
click at [1241, 324] on div "Add to Custom Report" at bounding box center [1275, 323] width 92 height 9
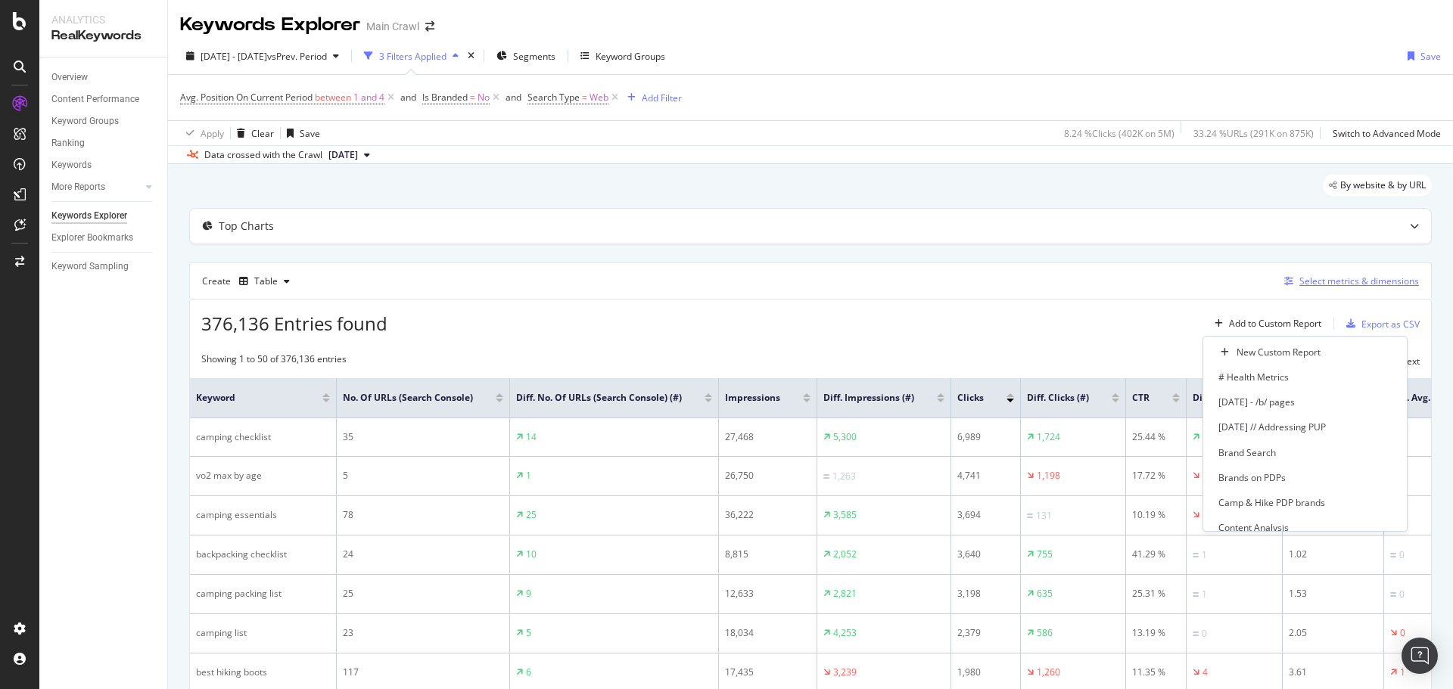
click at [1299, 279] on div "Select metrics & dimensions" at bounding box center [1359, 281] width 120 height 13
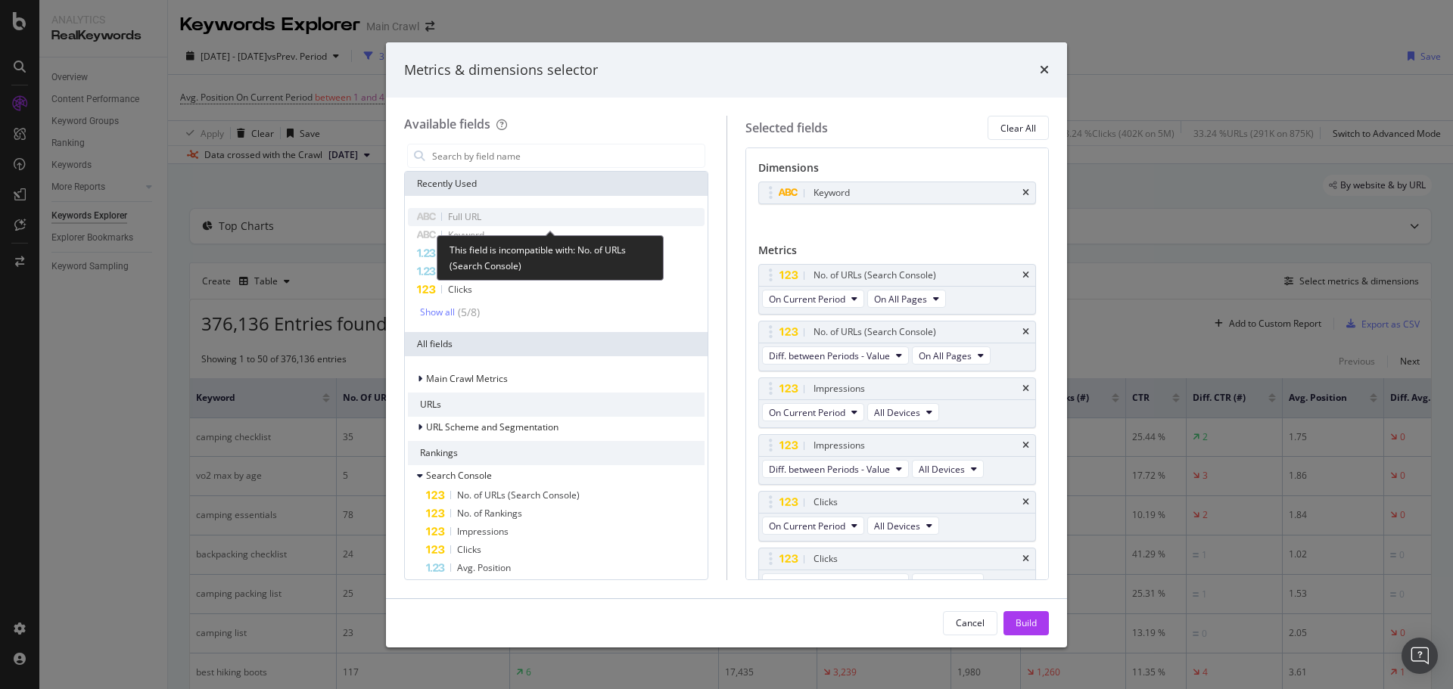
click at [478, 213] on span "Full URL" at bounding box center [464, 216] width 33 height 13
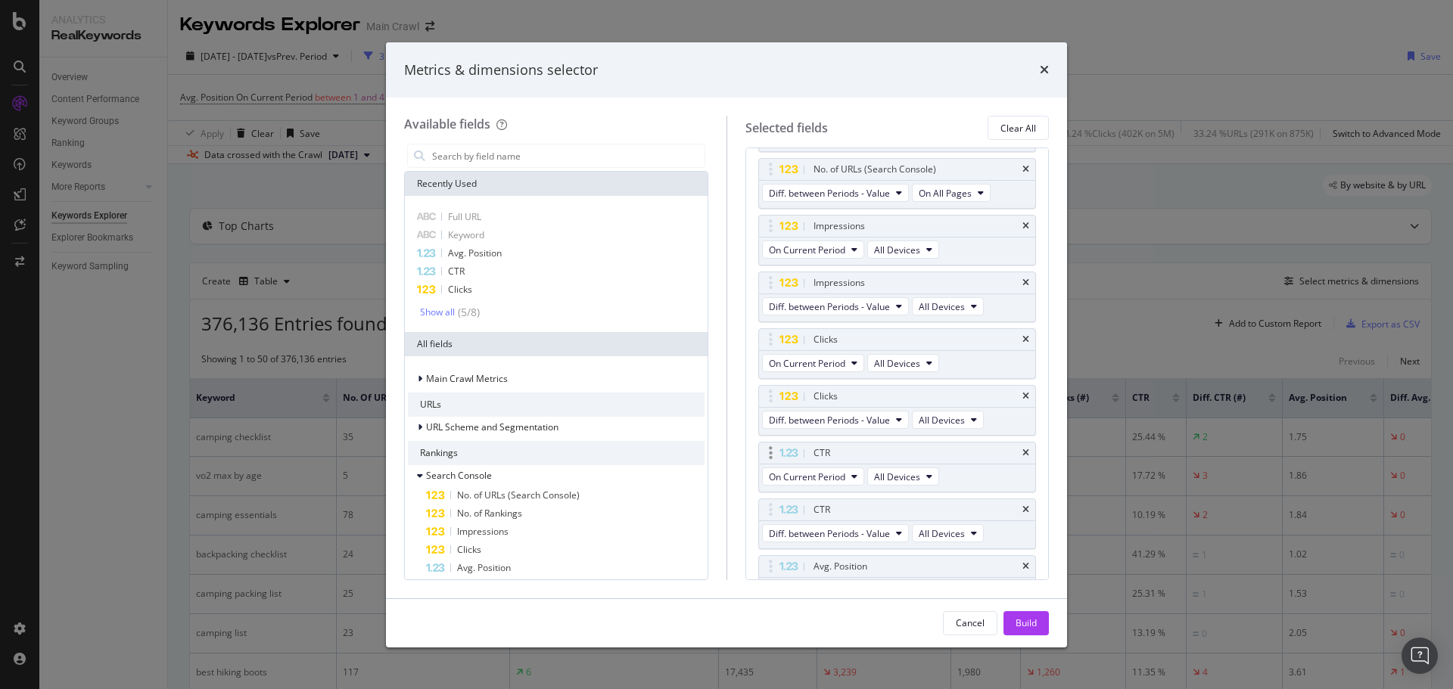
scroll to position [76, 0]
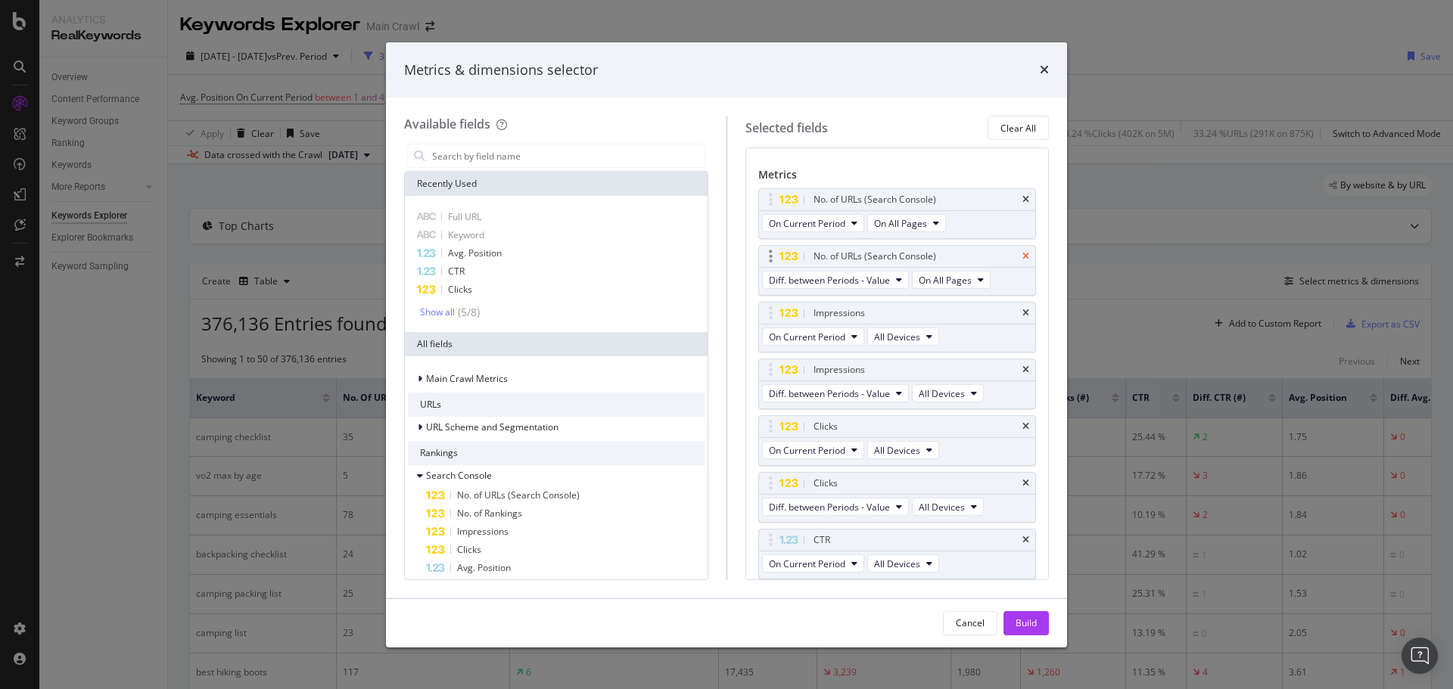
click at [1022, 259] on icon "times" at bounding box center [1025, 256] width 7 height 9
click at [1022, 313] on icon "times" at bounding box center [1025, 313] width 7 height 9
click at [1022, 373] on icon "times" at bounding box center [1025, 369] width 7 height 9
click at [1022, 428] on icon "times" at bounding box center [1025, 426] width 7 height 9
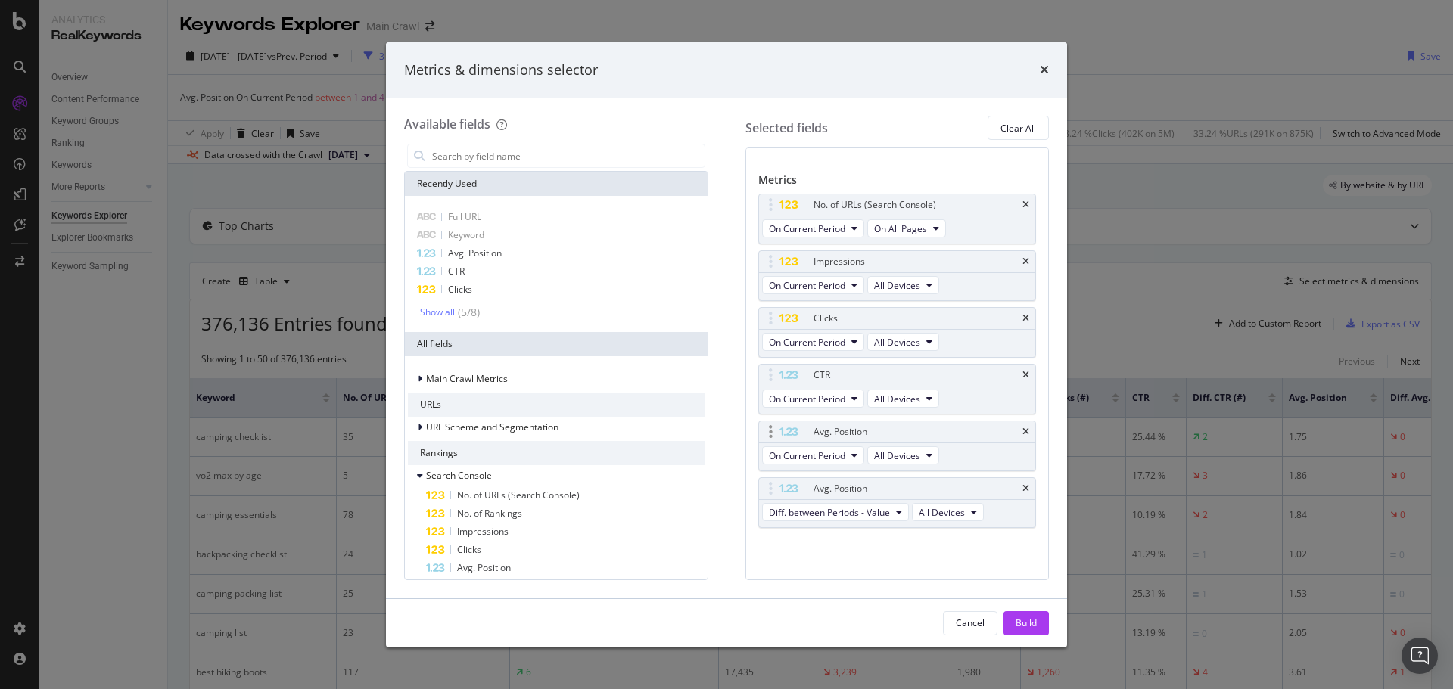
scroll to position [70, 0]
click at [1022, 488] on icon "times" at bounding box center [1025, 488] width 7 height 9
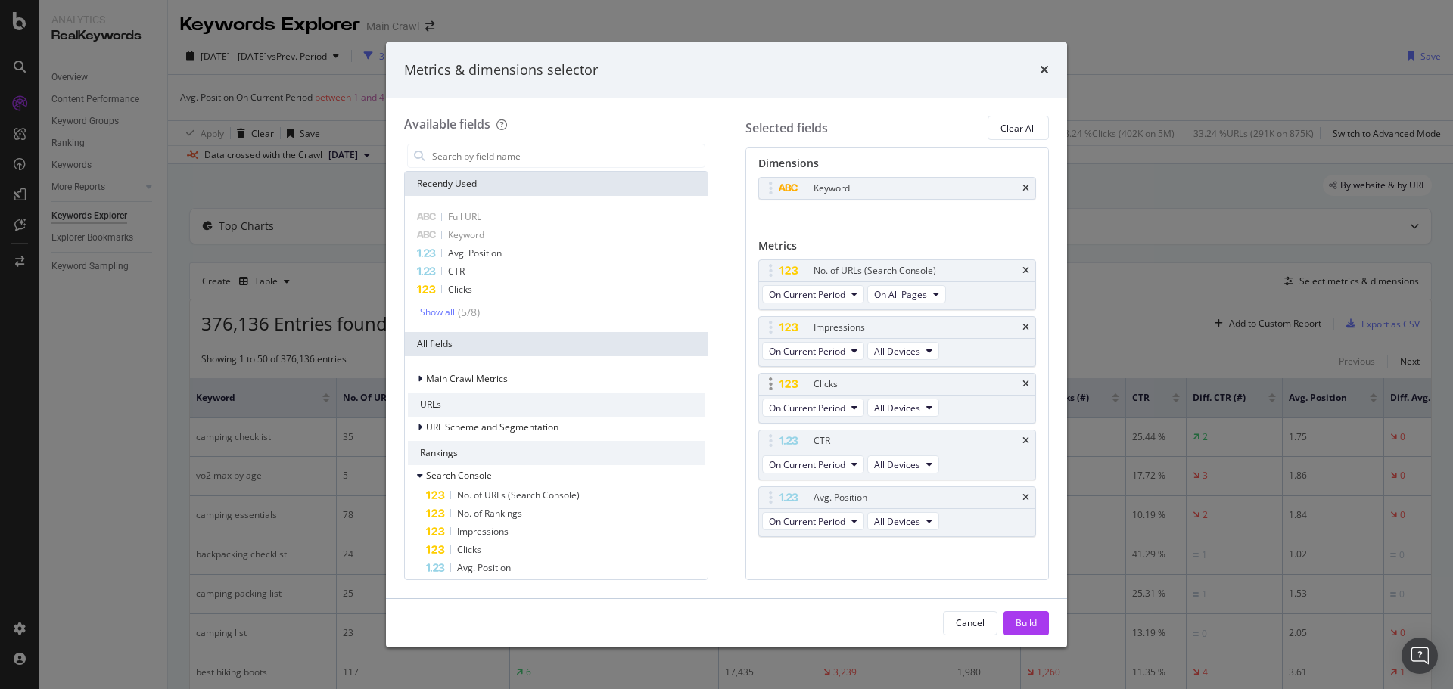
scroll to position [0, 0]
click at [1012, 623] on button "Build" at bounding box center [1025, 623] width 45 height 24
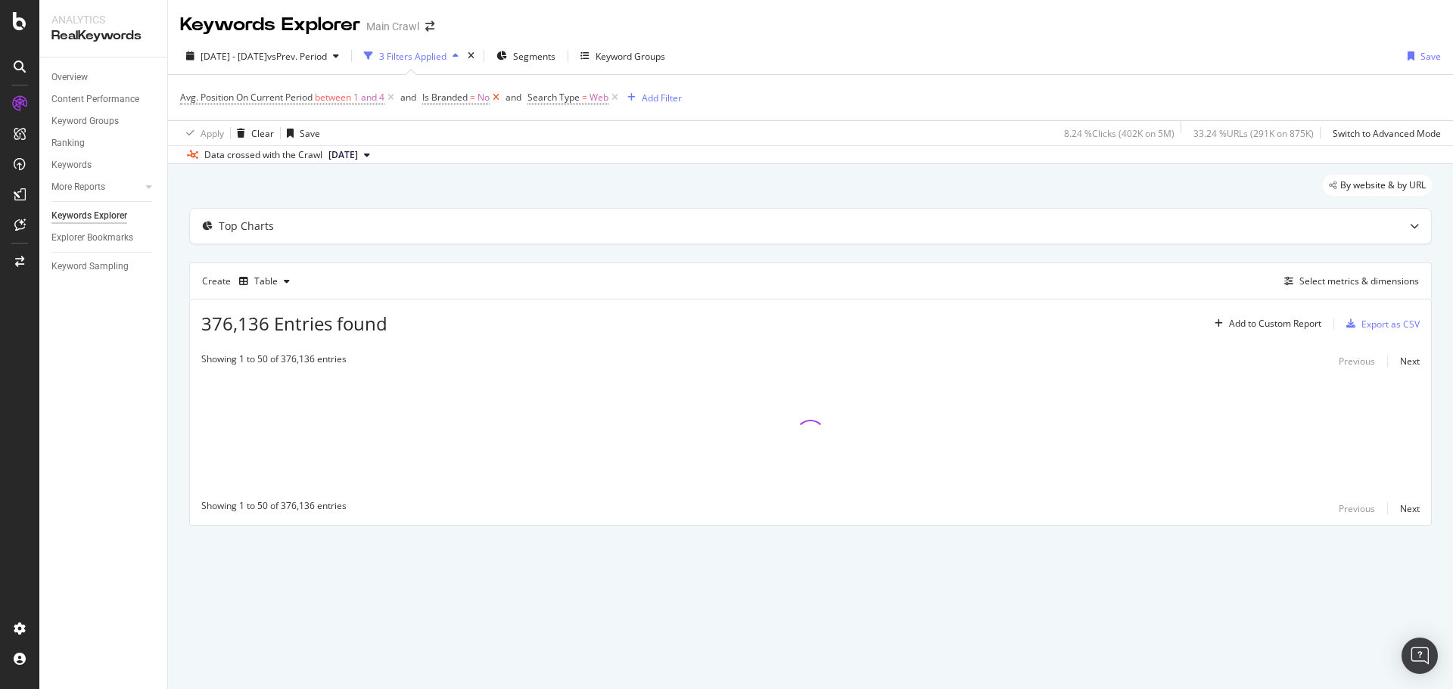
click at [501, 101] on icon at bounding box center [496, 97] width 13 height 15
click at [816, 54] on div "[DATE] - [DATE] vs Prev. Period 2 Filters Applied Segments Keyword Groups Save" at bounding box center [810, 59] width 1285 height 30
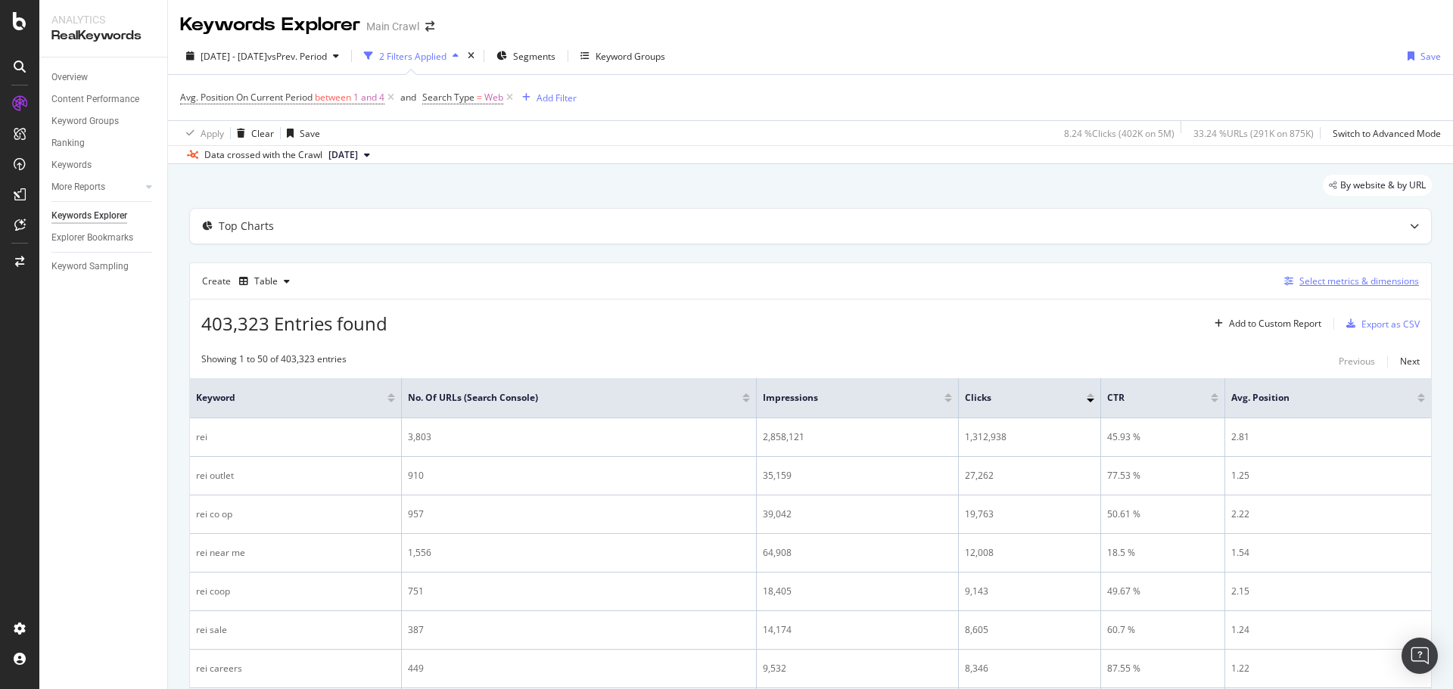
click at [1323, 288] on div "Select metrics & dimensions" at bounding box center [1359, 281] width 120 height 13
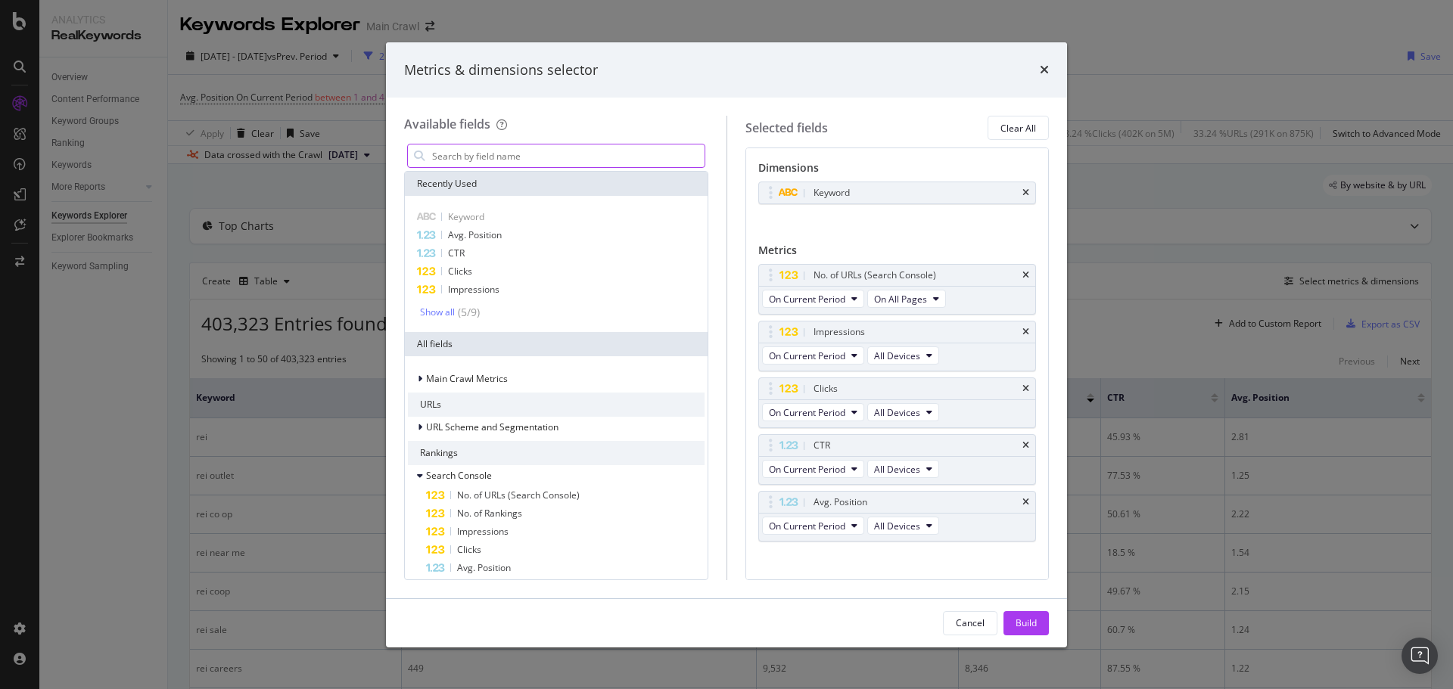
drag, startPoint x: 533, startPoint y: 350, endPoint x: 500, endPoint y: 162, distance: 190.5
click at [502, 165] on input "modal" at bounding box center [568, 156] width 274 height 23
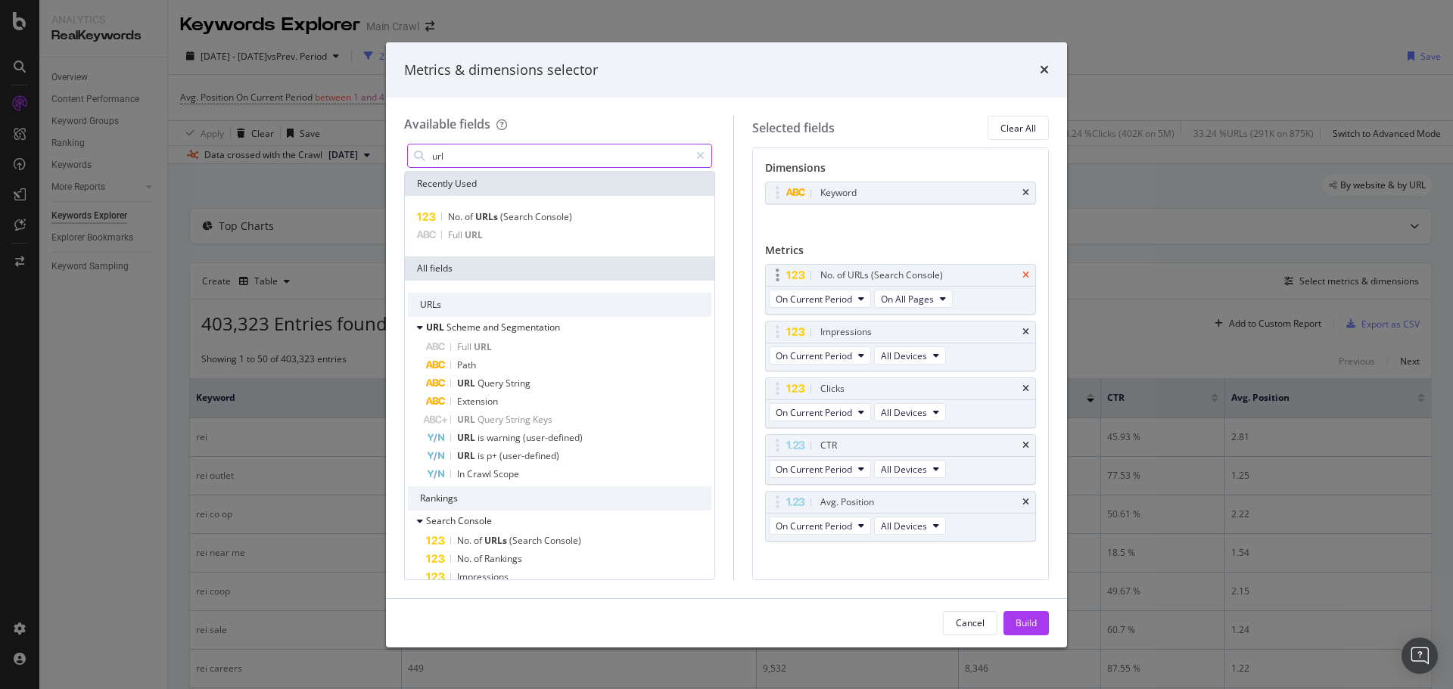
type input "url"
click at [1022, 271] on icon "times" at bounding box center [1025, 275] width 7 height 9
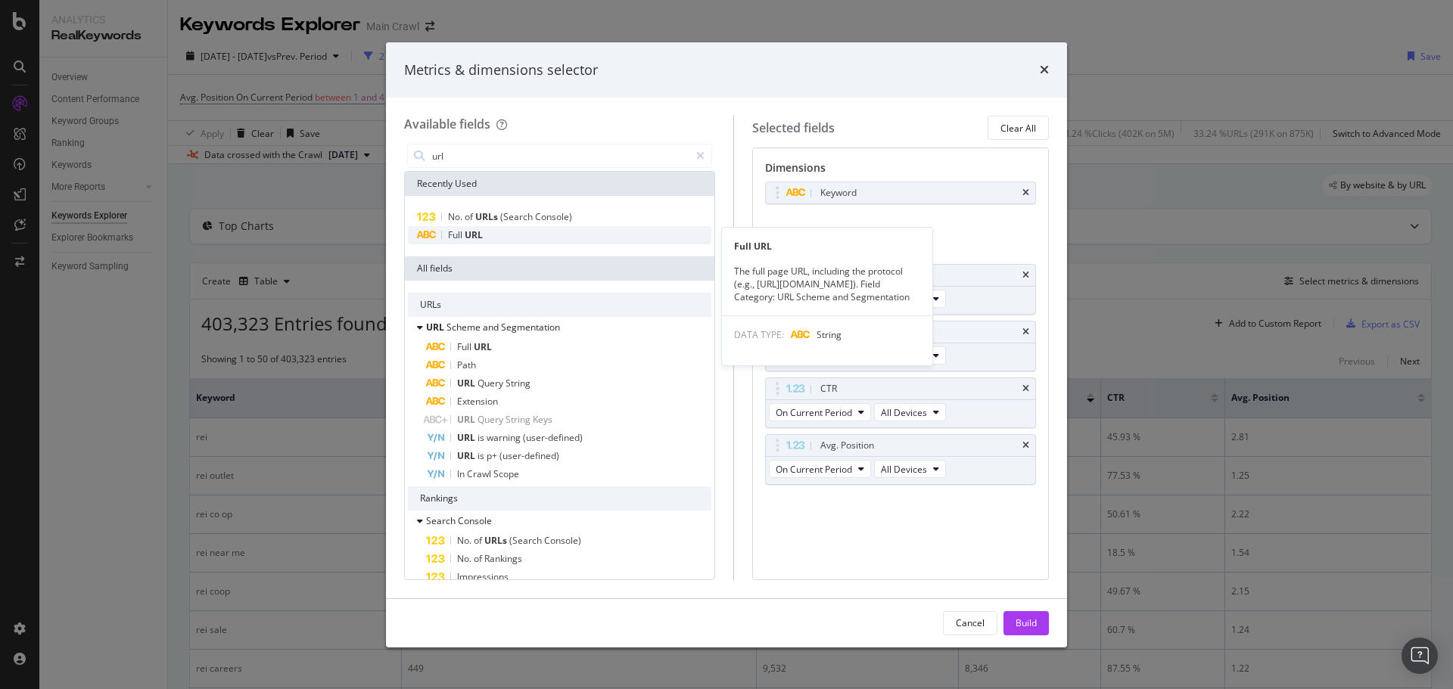
click at [492, 233] on div "Full URL" at bounding box center [559, 235] width 303 height 18
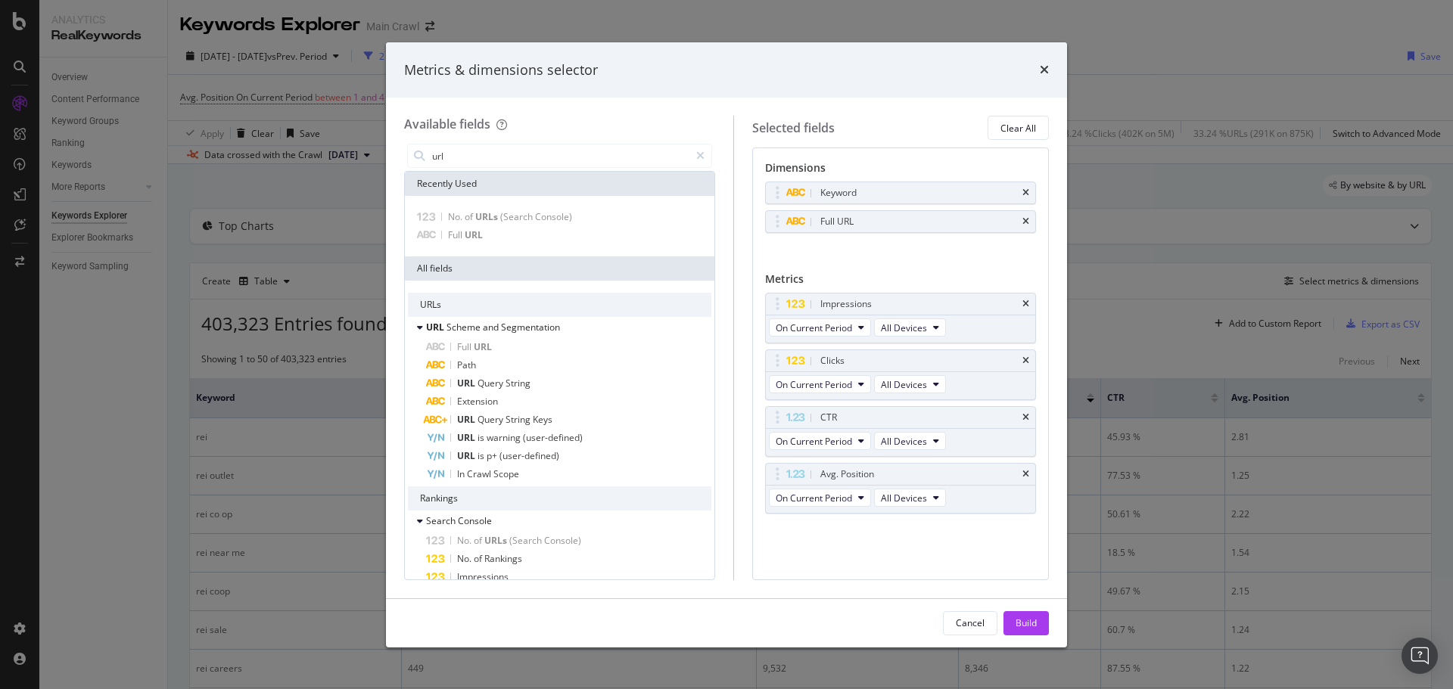
drag, startPoint x: 1022, startPoint y: 620, endPoint x: 1330, endPoint y: 575, distance: 311.2
click at [1022, 620] on div "Build" at bounding box center [1025, 623] width 21 height 13
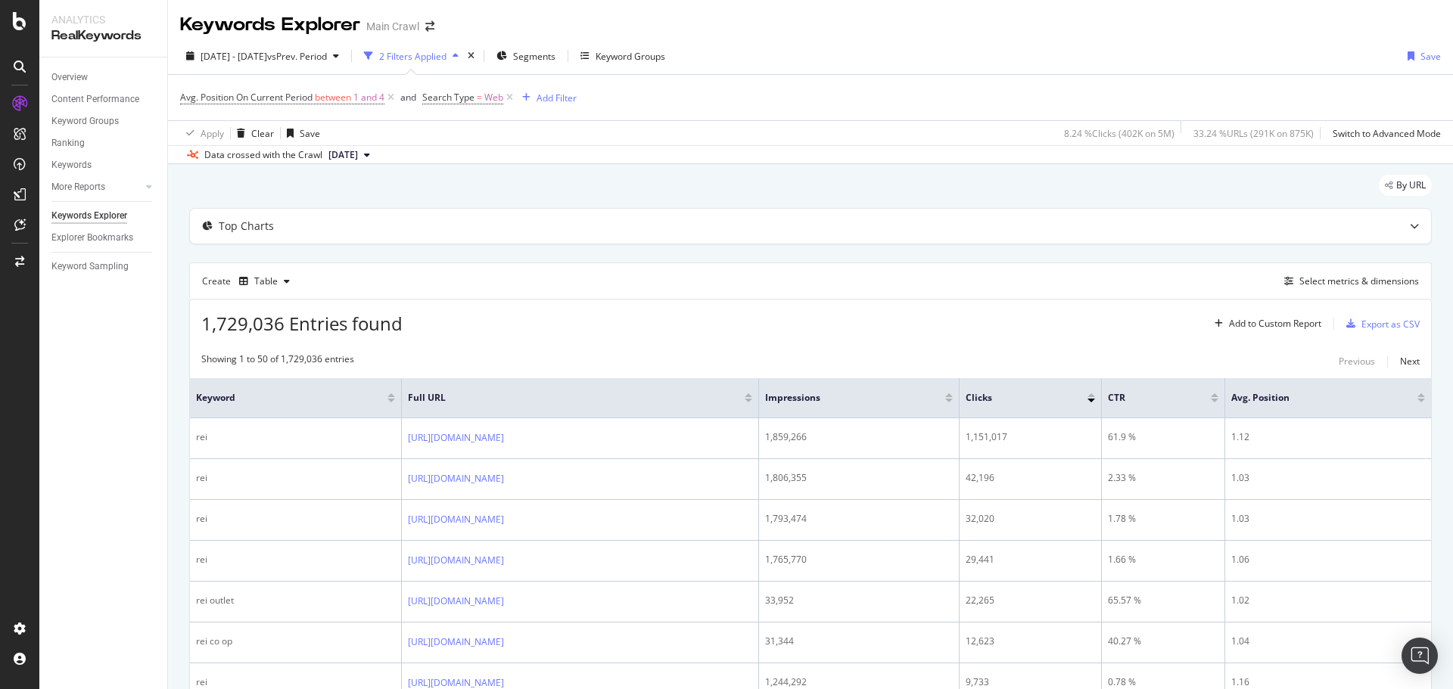
click at [1124, 4] on div "Keywords Explorer Main Crawl" at bounding box center [810, 19] width 1285 height 38
click at [568, 106] on div "Add Filter" at bounding box center [546, 97] width 61 height 17
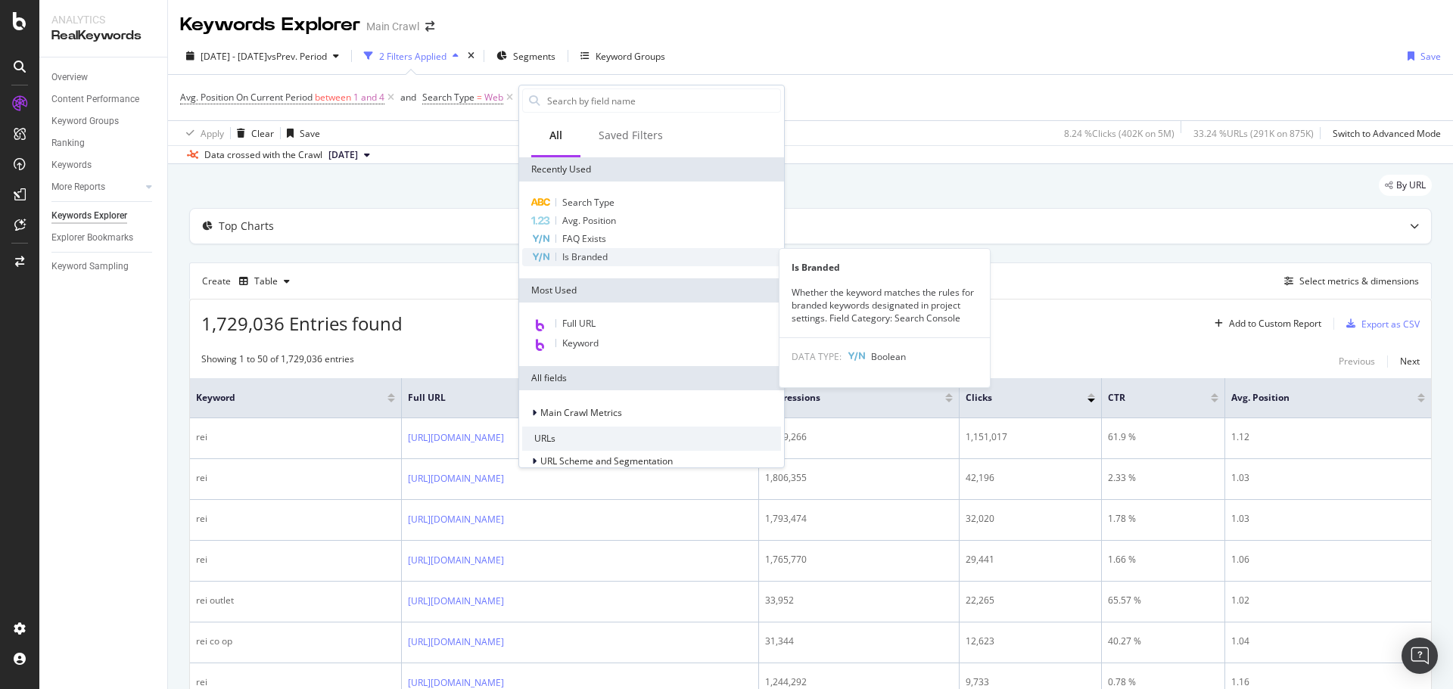
click at [592, 258] on span "Is Branded" at bounding box center [584, 256] width 45 height 13
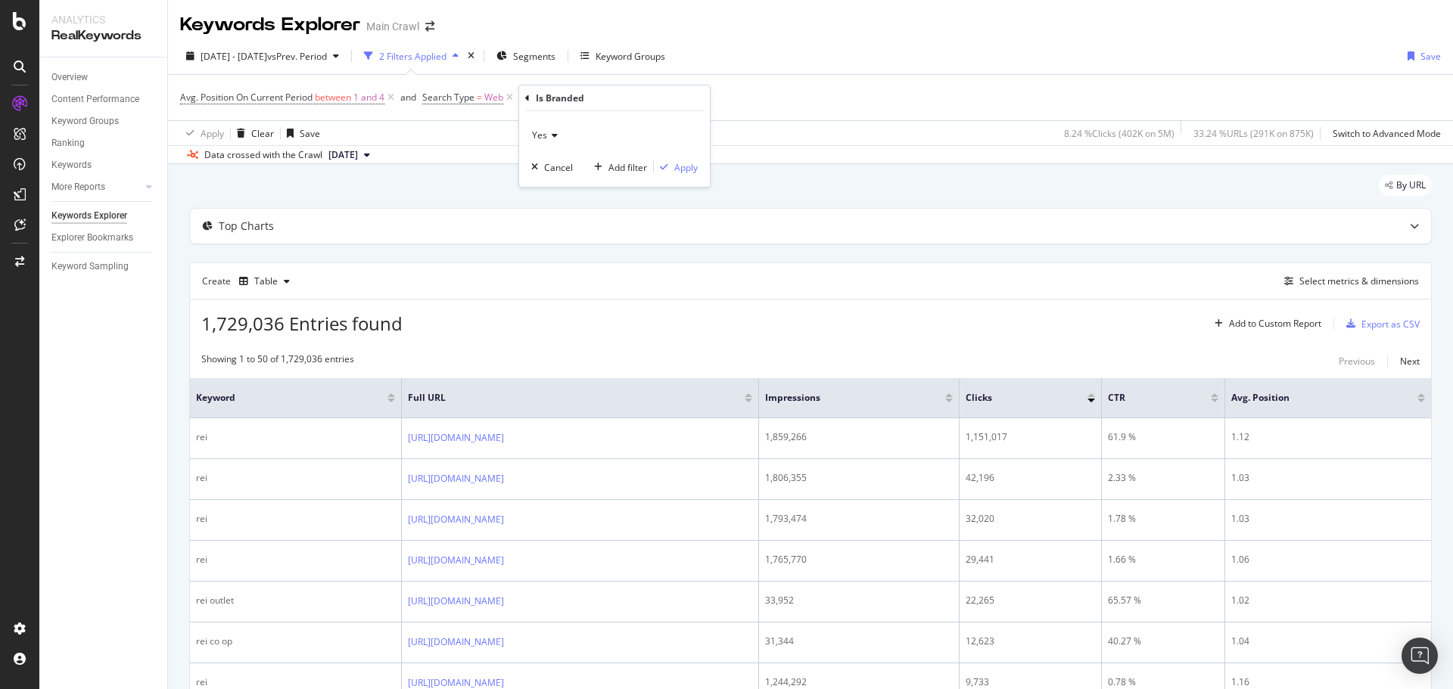
click at [545, 133] on span "Yes" at bounding box center [539, 135] width 15 height 13
click at [575, 189] on div "No" at bounding box center [616, 186] width 162 height 20
click at [680, 167] on div "Apply" at bounding box center [685, 167] width 23 height 13
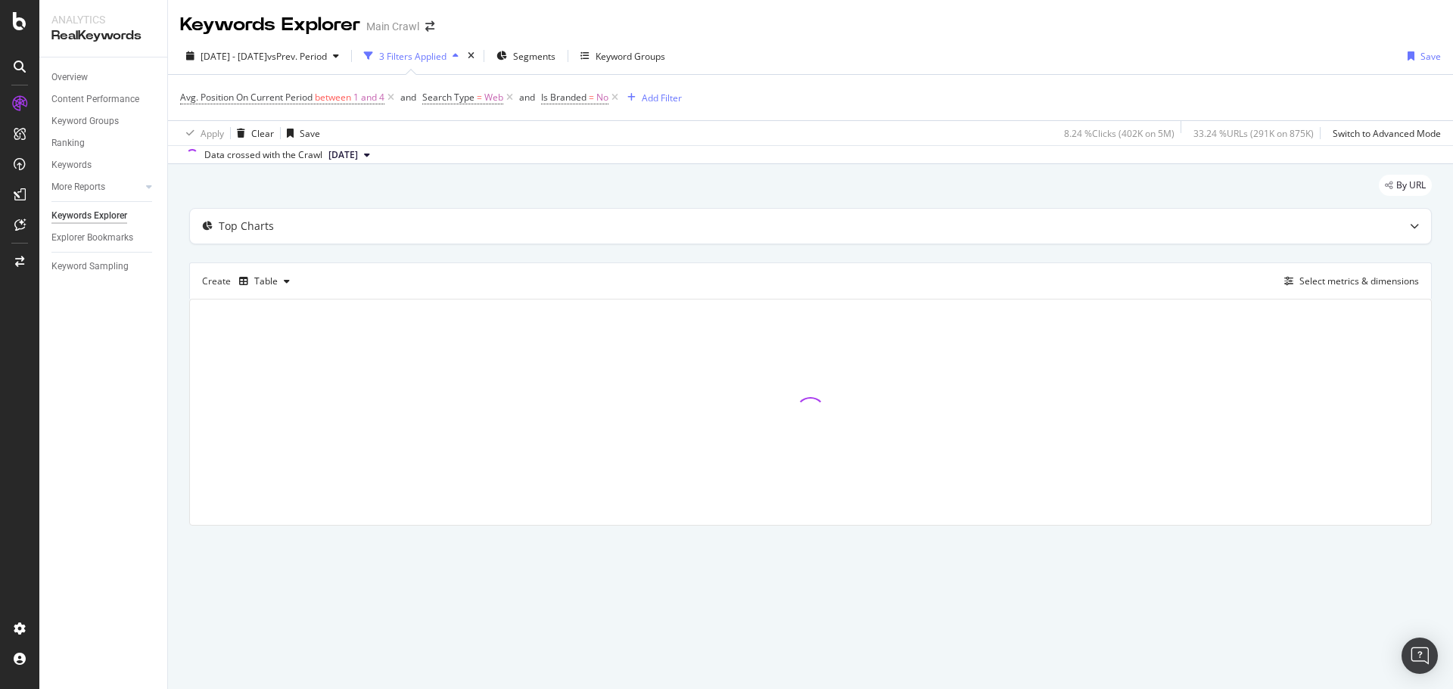
click at [830, 98] on div "Avg. Position On Current Period between 1 and 4 and Search Type = Web and Is Br…" at bounding box center [810, 97] width 1261 height 45
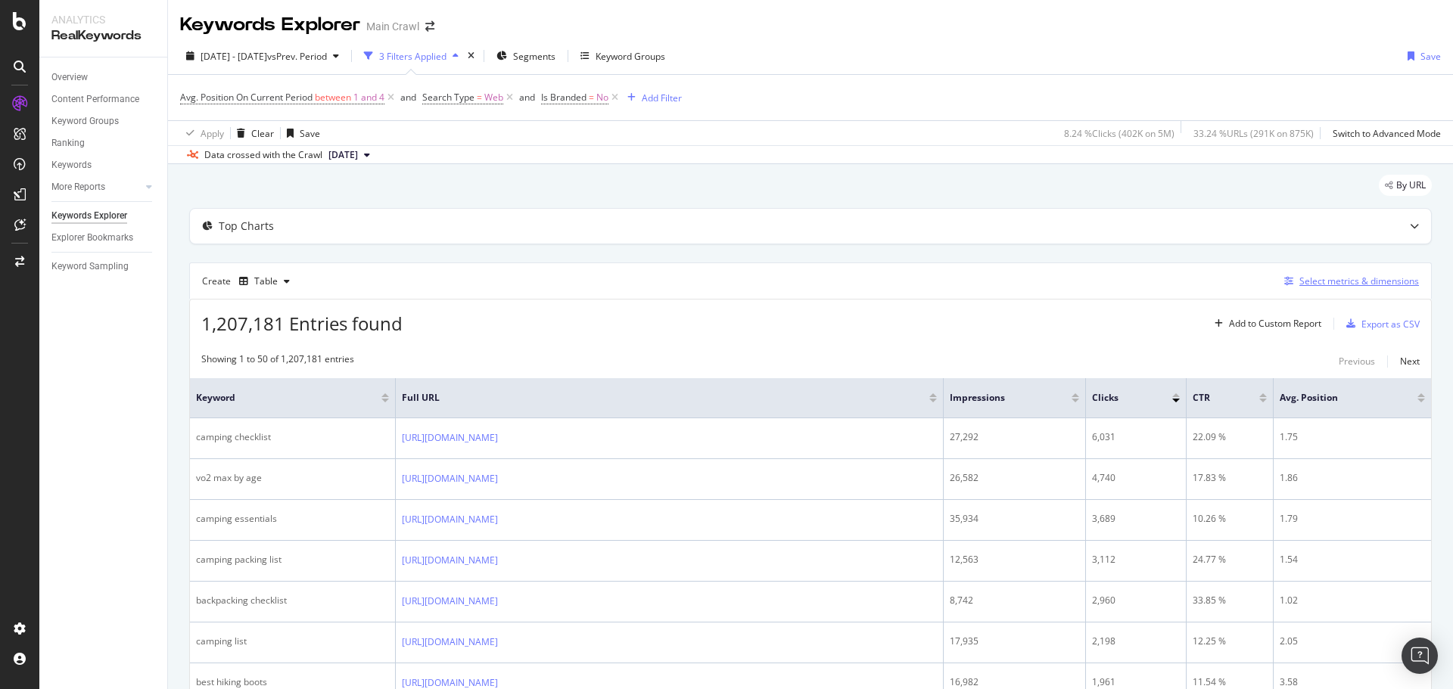
click at [1320, 290] on button "Select metrics & dimensions" at bounding box center [1348, 281] width 141 height 18
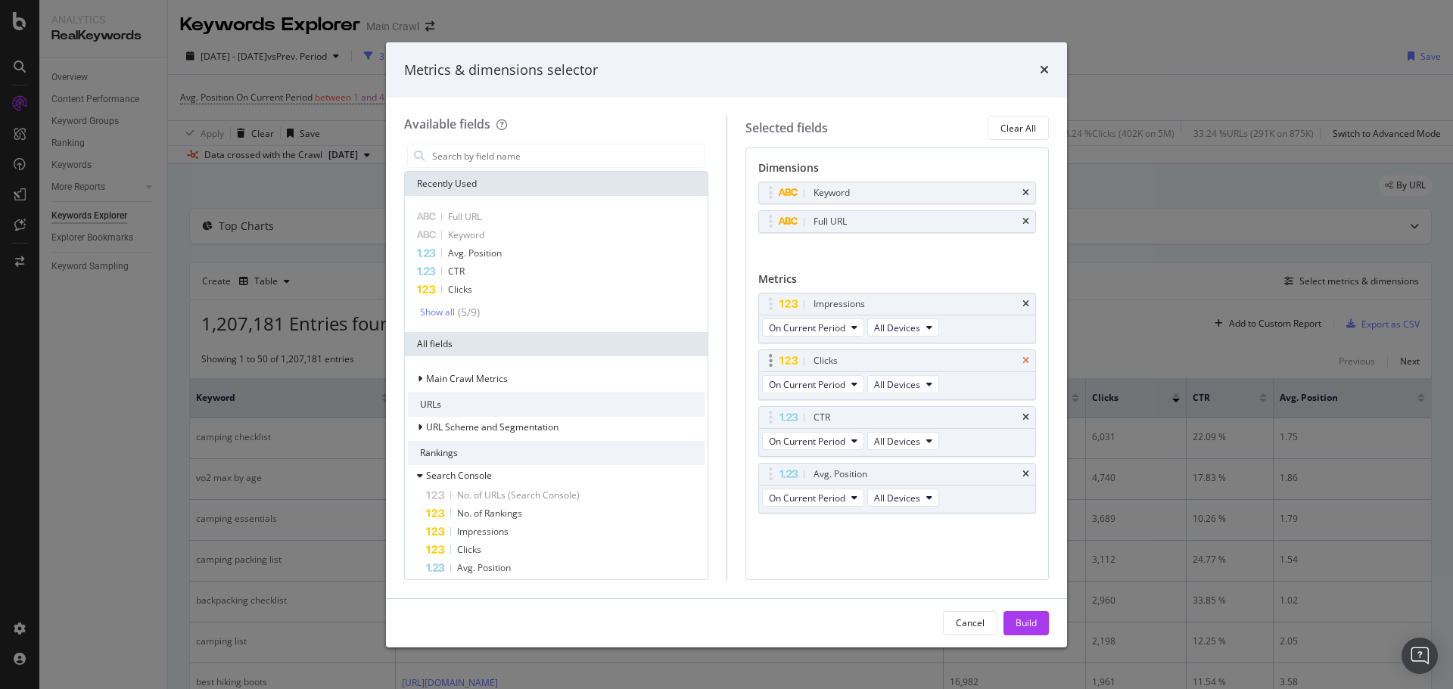
click at [1025, 308] on icon "times" at bounding box center [1025, 304] width 7 height 9
click at [1023, 308] on icon "times" at bounding box center [1025, 304] width 7 height 9
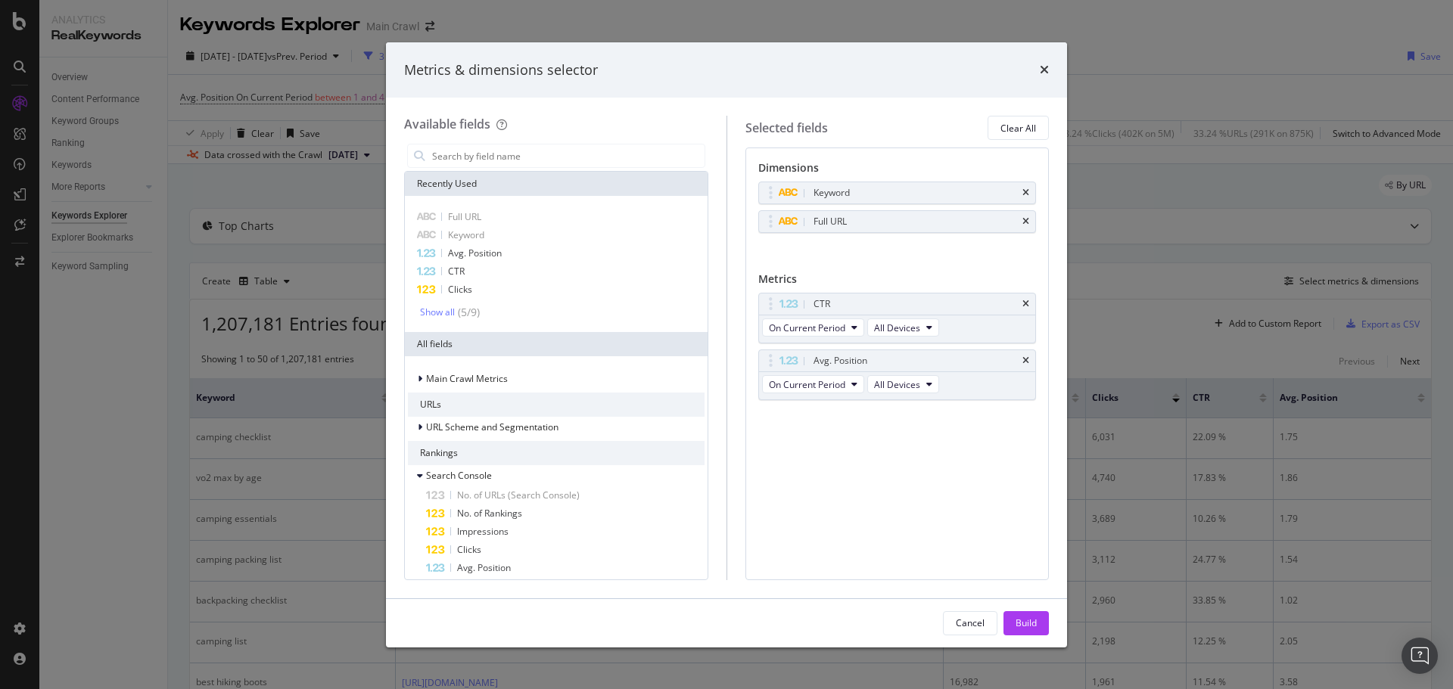
click at [1023, 308] on icon "times" at bounding box center [1025, 304] width 7 height 9
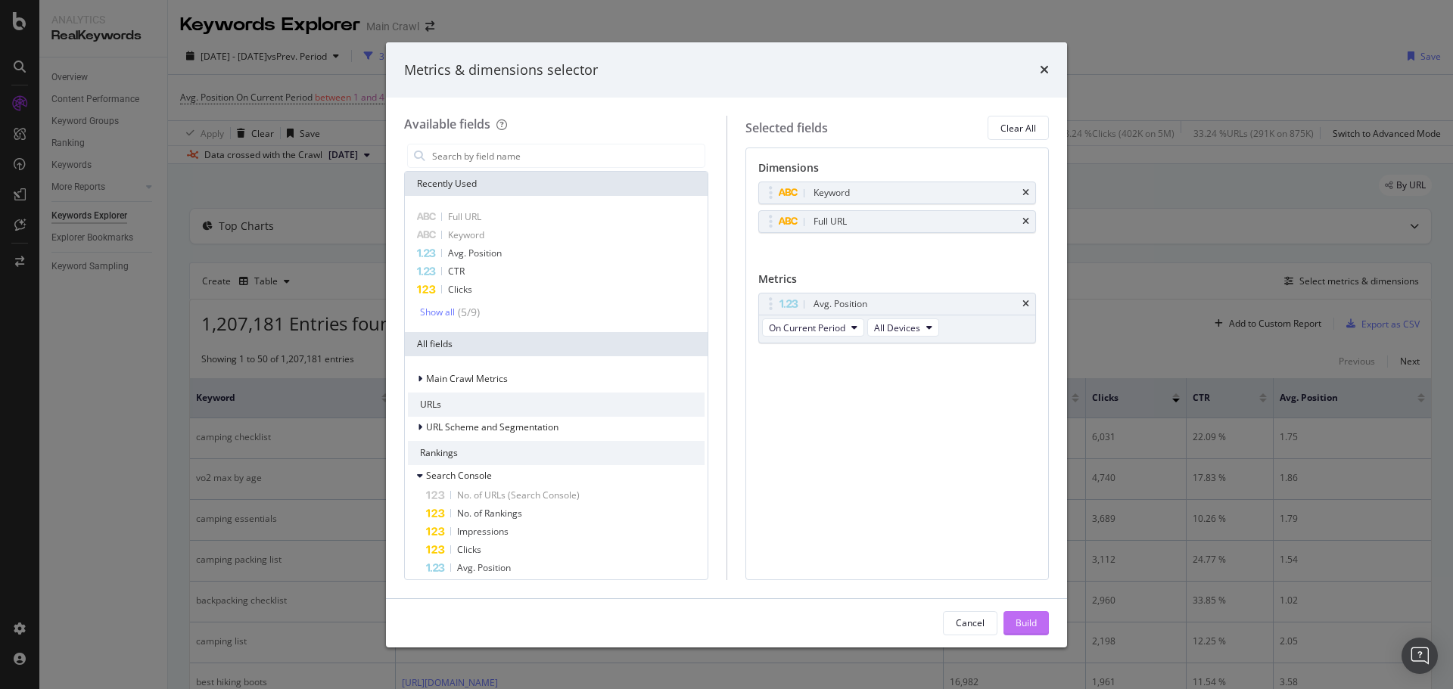
click at [1028, 625] on div "Build" at bounding box center [1025, 623] width 21 height 13
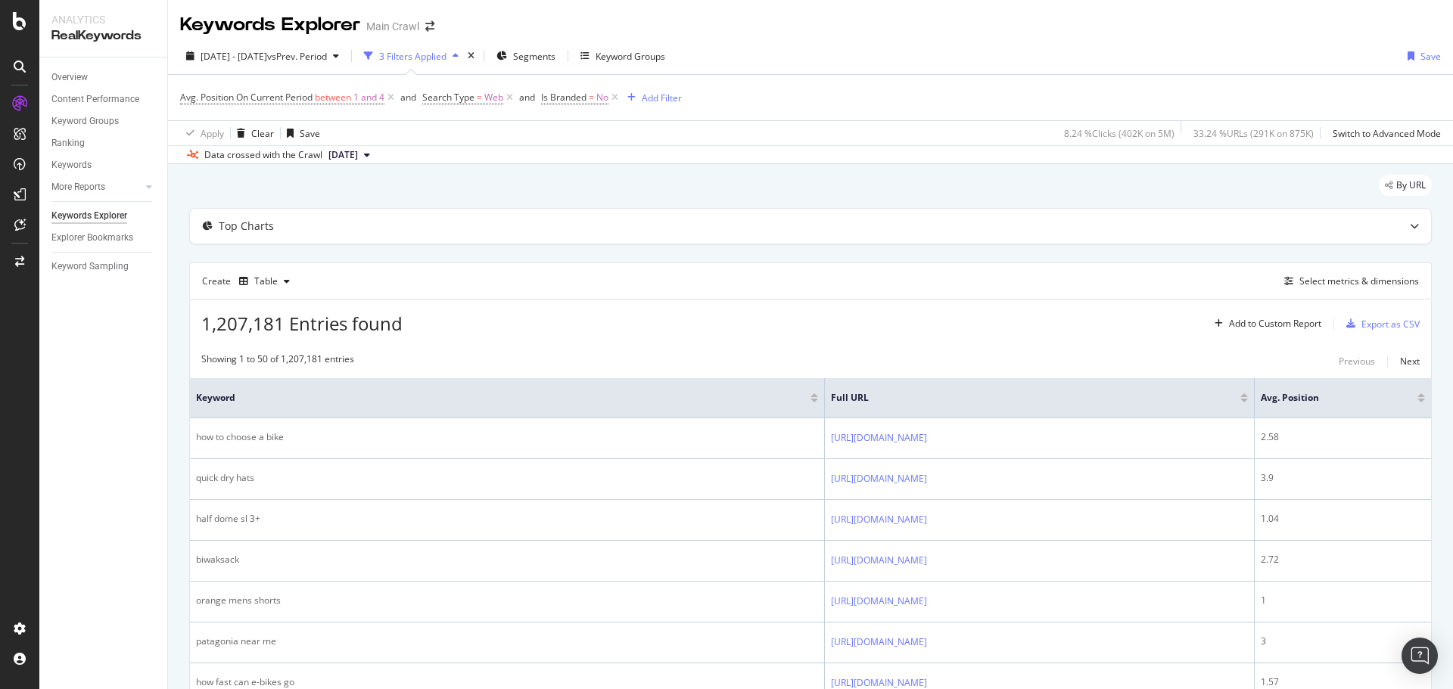
click at [361, 117] on div "Avg. Position On Current Period between 1 and 4 and Search Type = Web and Is Br…" at bounding box center [810, 97] width 1261 height 45
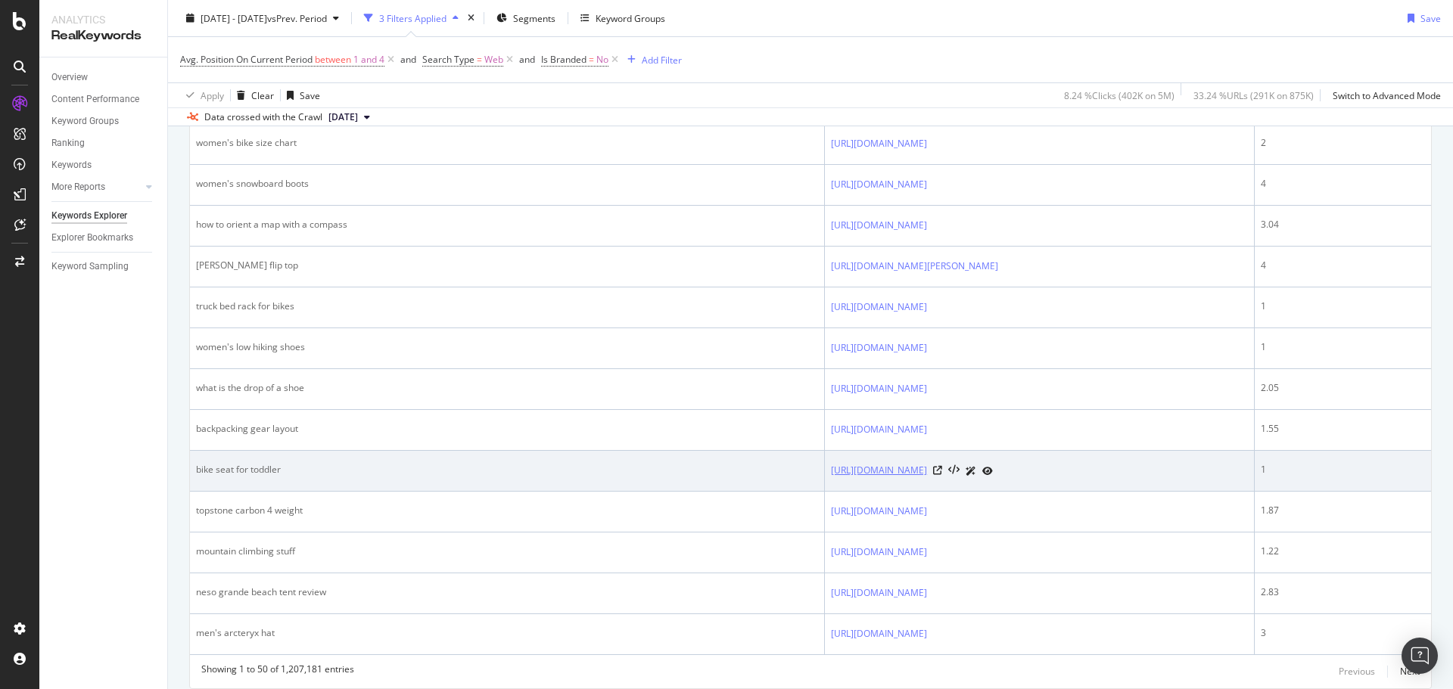
scroll to position [2003, 0]
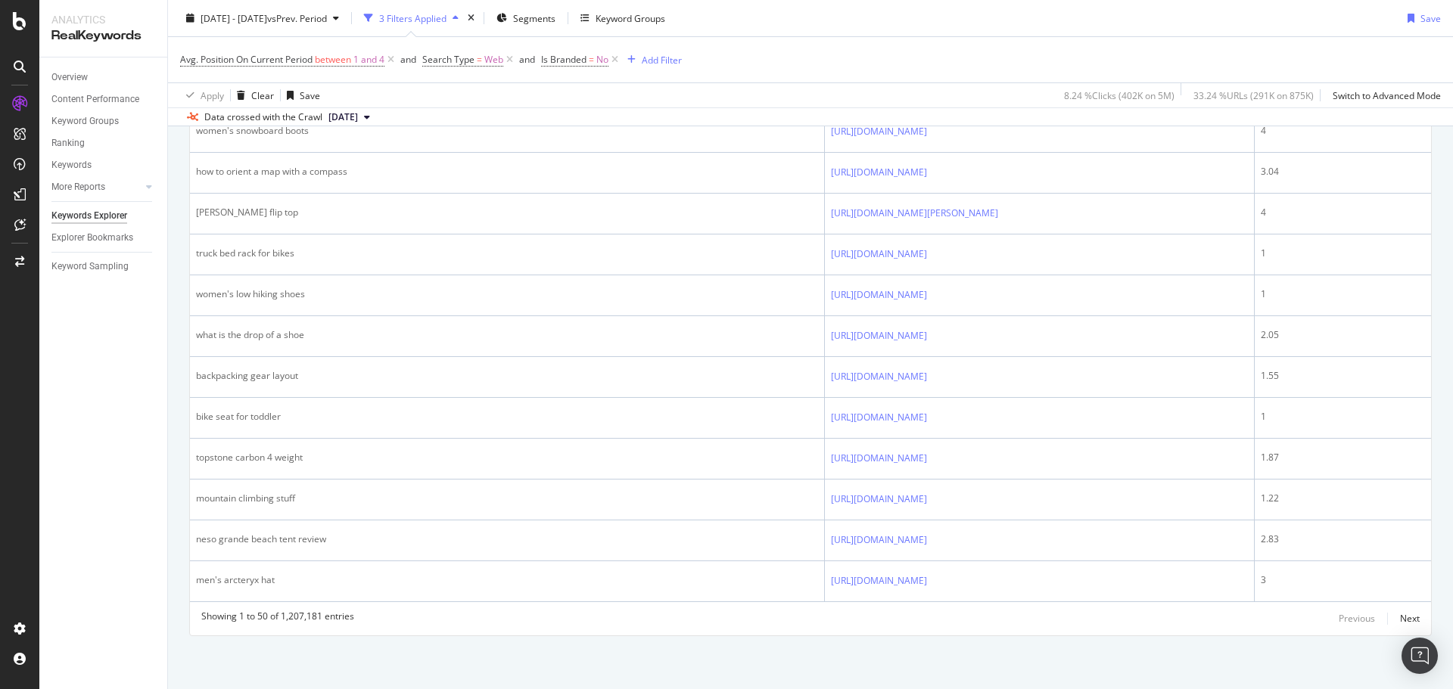
click at [1153, 611] on div "Showing 1 to 50 of 1,207,181 entries Previous Next" at bounding box center [810, 619] width 1241 height 18
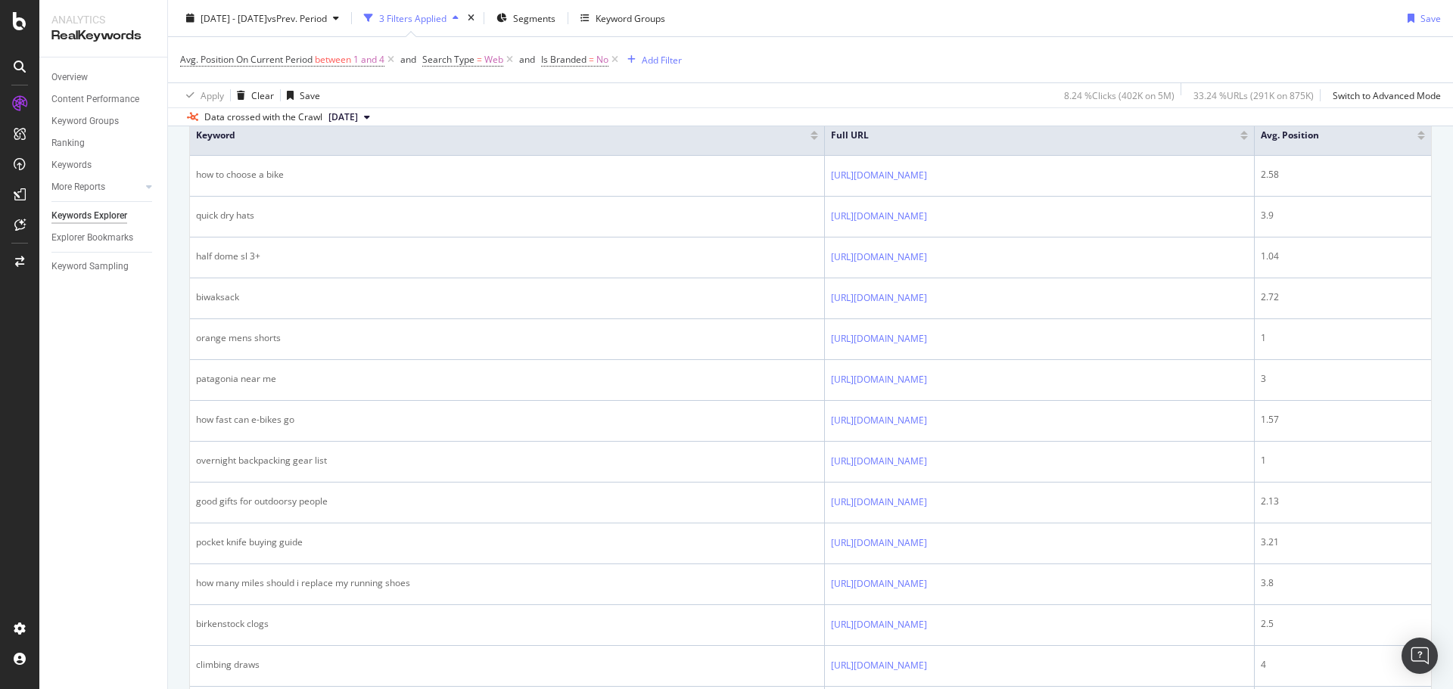
scroll to position [0, 0]
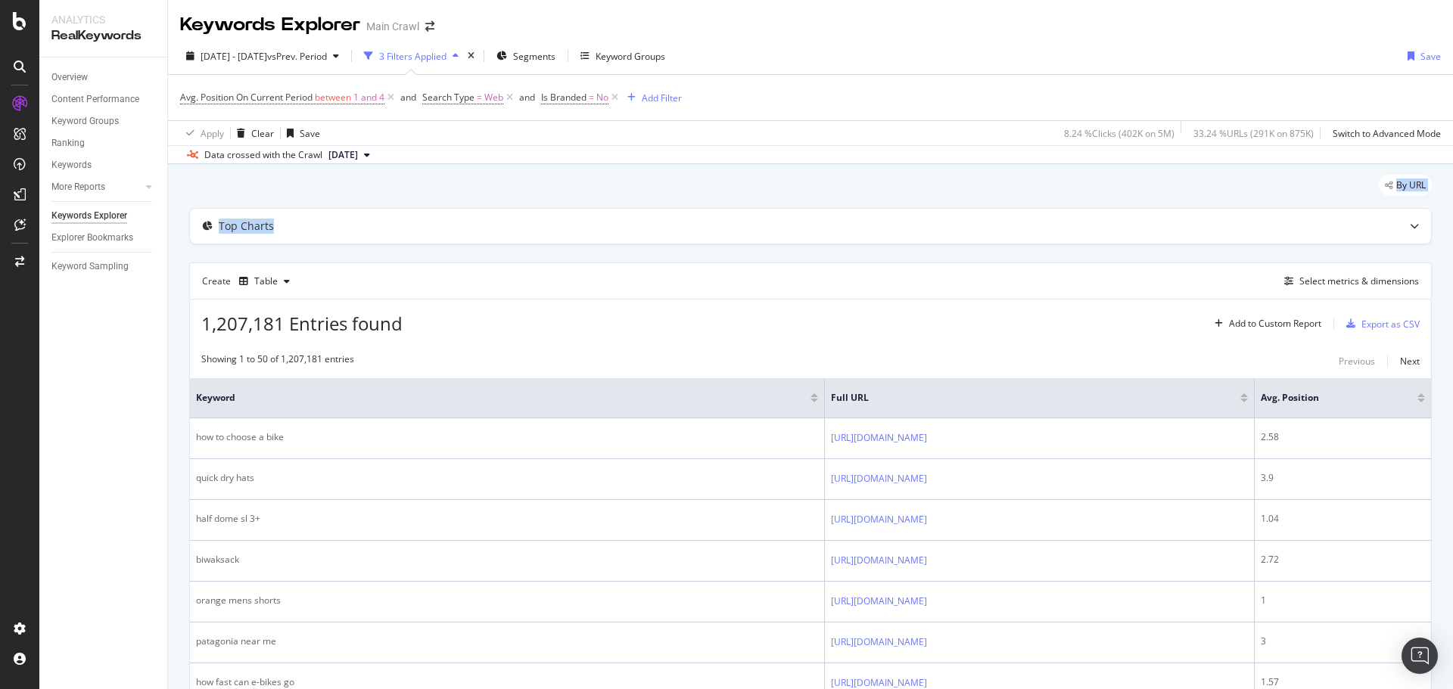
drag, startPoint x: 491, startPoint y: 230, endPoint x: 571, endPoint y: 157, distance: 108.2
click at [565, 145] on div "Data crossed with the Crawl [DATE]" at bounding box center [810, 154] width 1285 height 18
click at [484, 322] on div "1,207,181 Entries found Add to Custom Report Export as CSV" at bounding box center [810, 318] width 1241 height 37
